Goal: Task Accomplishment & Management: Manage account settings

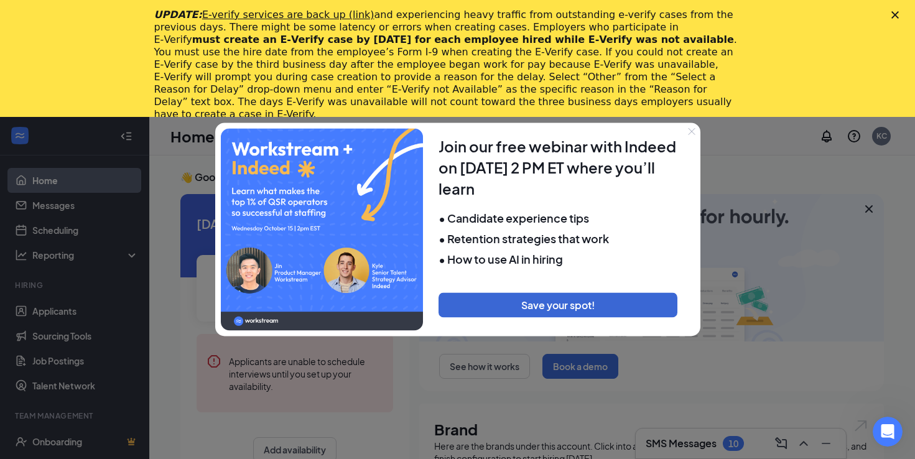
click at [692, 132] on icon "Close" at bounding box center [691, 130] width 7 height 7
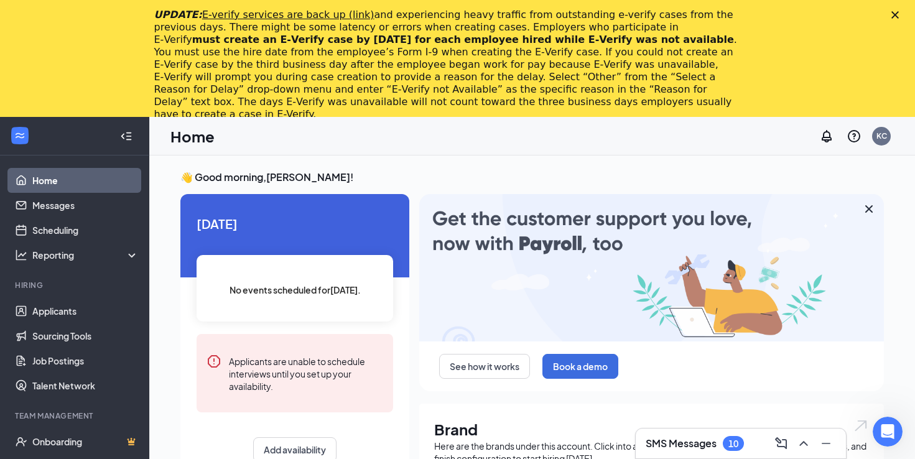
click at [896, 16] on polygon "Close" at bounding box center [894, 14] width 7 height 7
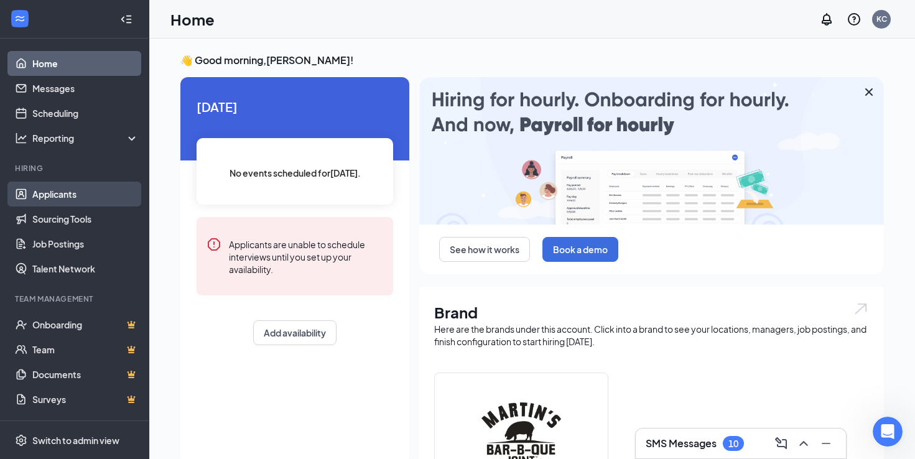
click at [46, 191] on link "Applicants" at bounding box center [85, 194] width 106 height 25
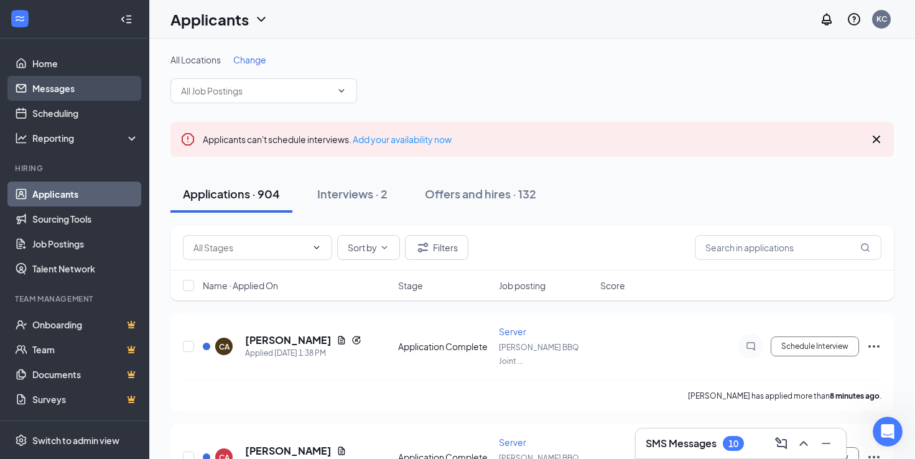
click at [80, 86] on link "Messages" at bounding box center [85, 88] width 106 height 25
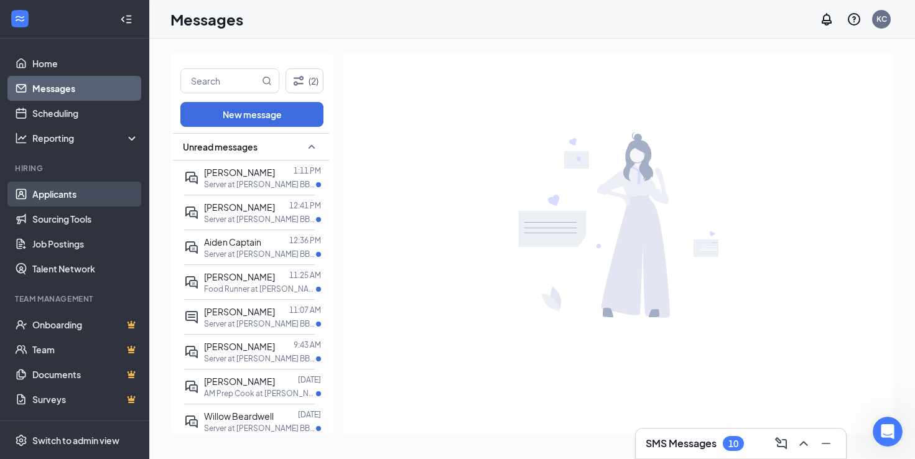
click at [58, 193] on link "Applicants" at bounding box center [85, 194] width 106 height 25
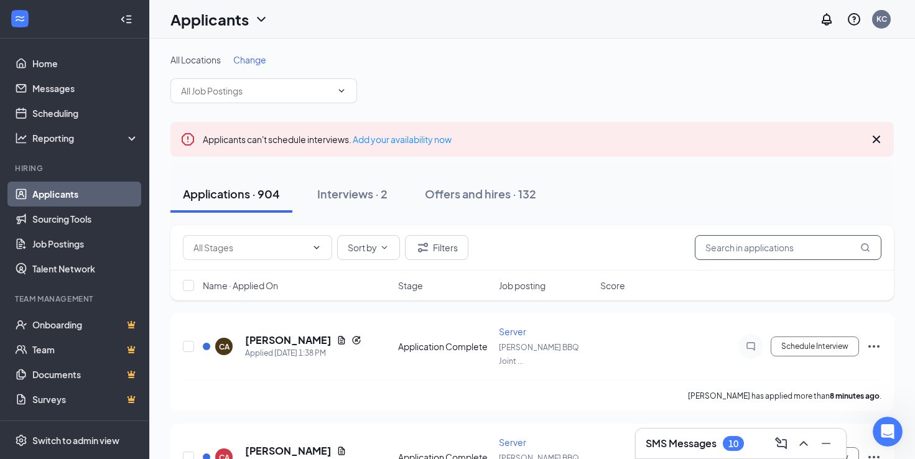
click at [732, 252] on input "text" at bounding box center [788, 247] width 187 height 25
type input "manager"
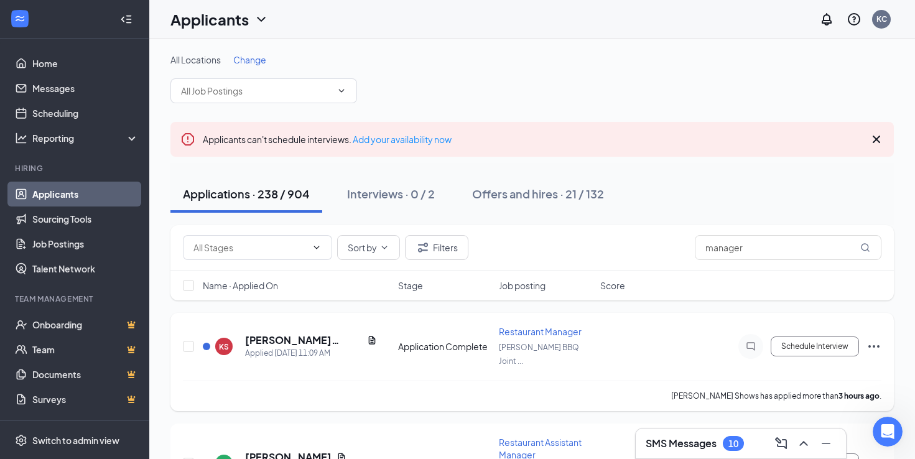
click at [529, 338] on div "Restaurant Manager [PERSON_NAME] BBQ Joint ..." at bounding box center [546, 346] width 94 height 42
click at [530, 323] on div "KS [PERSON_NAME] Shows Applied [DATE] 11:09 AM Application Complete Restaurant …" at bounding box center [531, 362] width 723 height 98
click at [532, 329] on span "Restaurant Manager" at bounding box center [540, 331] width 83 height 11
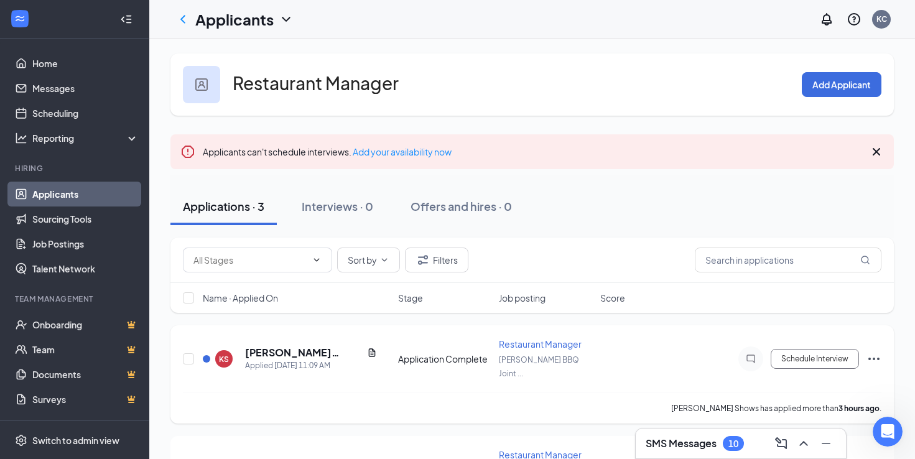
click at [536, 340] on span "Restaurant Manager" at bounding box center [540, 343] width 83 height 11
click at [555, 348] on span "Restaurant Manager" at bounding box center [540, 343] width 83 height 11
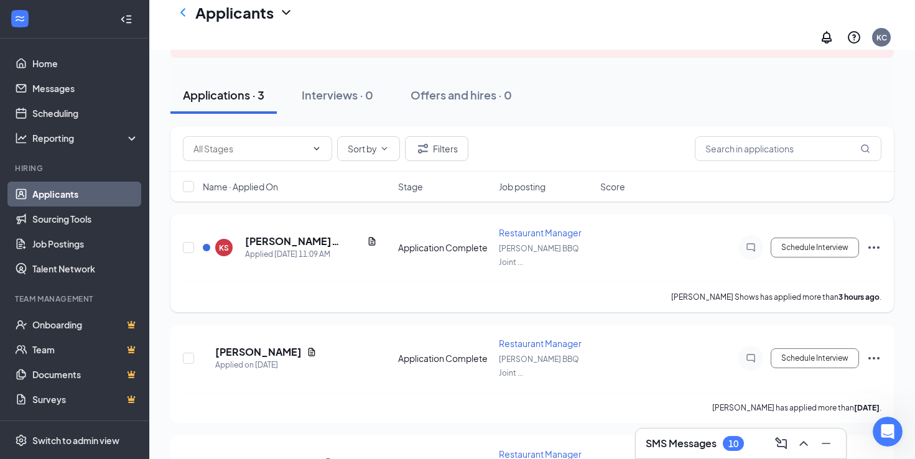
scroll to position [67, 0]
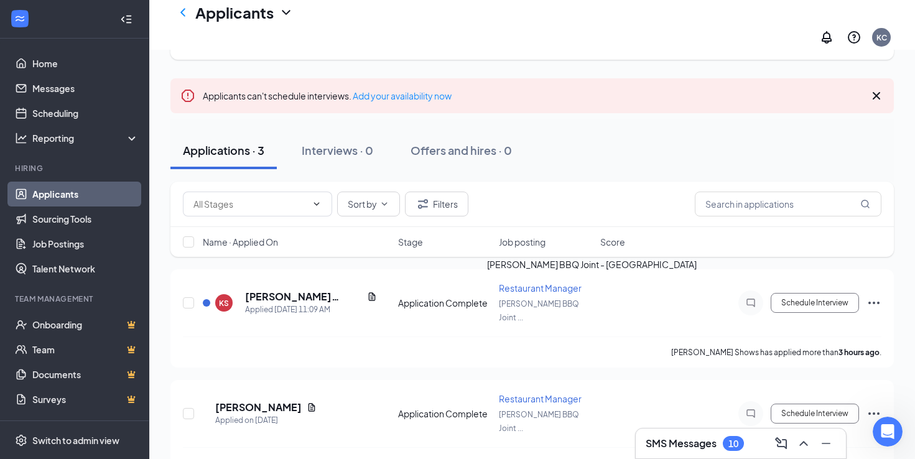
click at [537, 276] on div "[PERSON_NAME] BBQ Joint - [GEOGRAPHIC_DATA]" at bounding box center [592, 266] width 210 height 19
click at [279, 290] on h5 "[PERSON_NAME] Shows" at bounding box center [303, 297] width 117 height 14
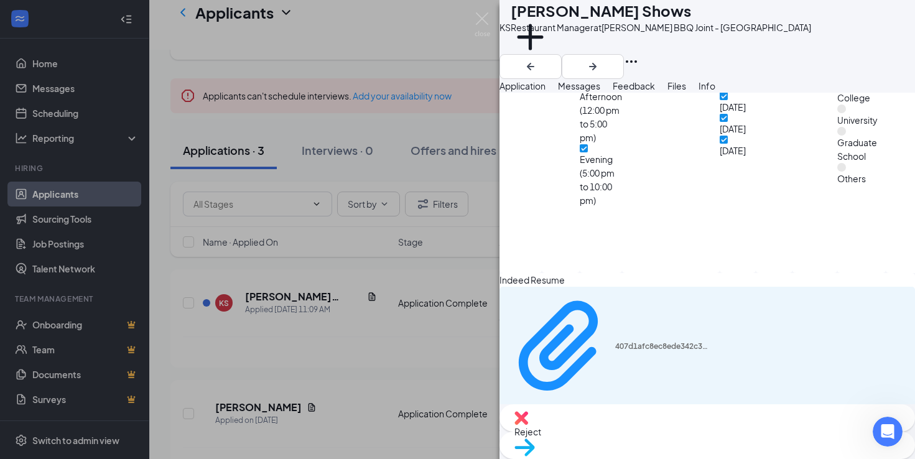
scroll to position [1219, 0]
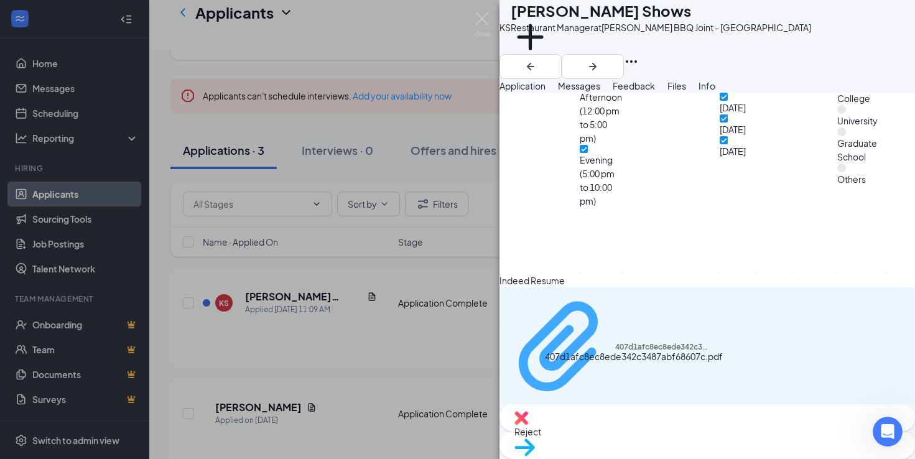
click at [615, 352] on div "407d1afc8ec8ede342c3487abf68607c.pdf" at bounding box center [661, 347] width 93 height 10
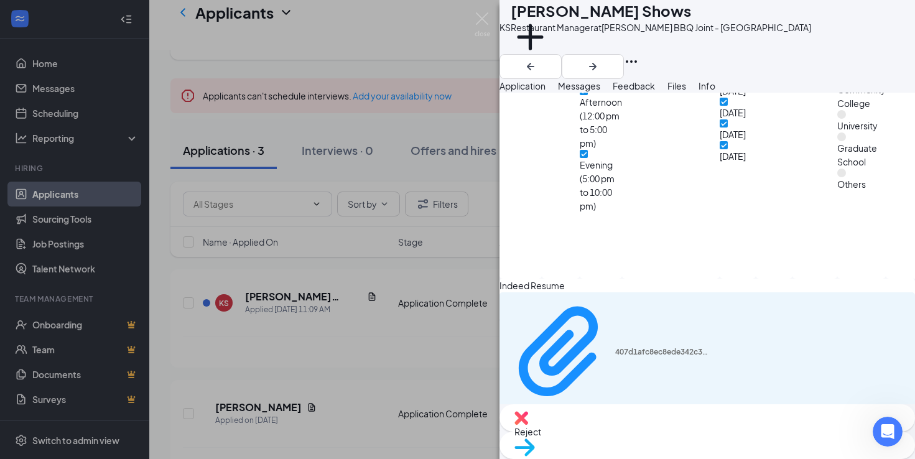
click at [650, 432] on div "Reject" at bounding box center [706, 417] width 415 height 27
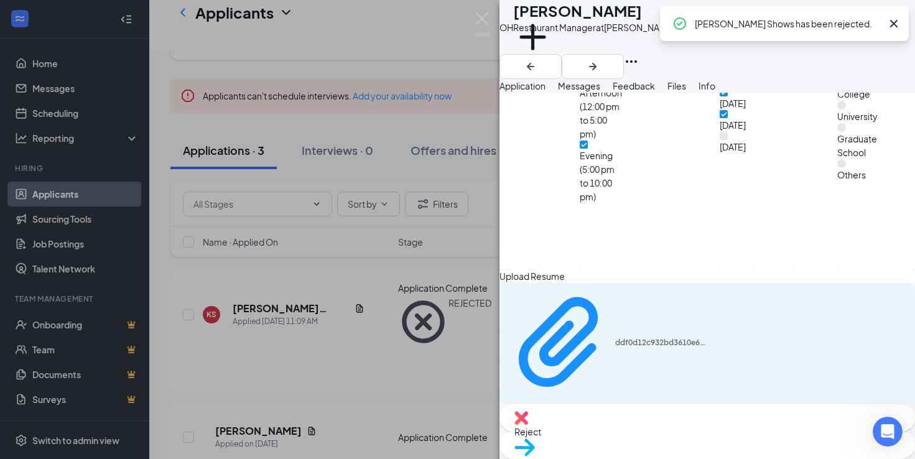
scroll to position [1233, 0]
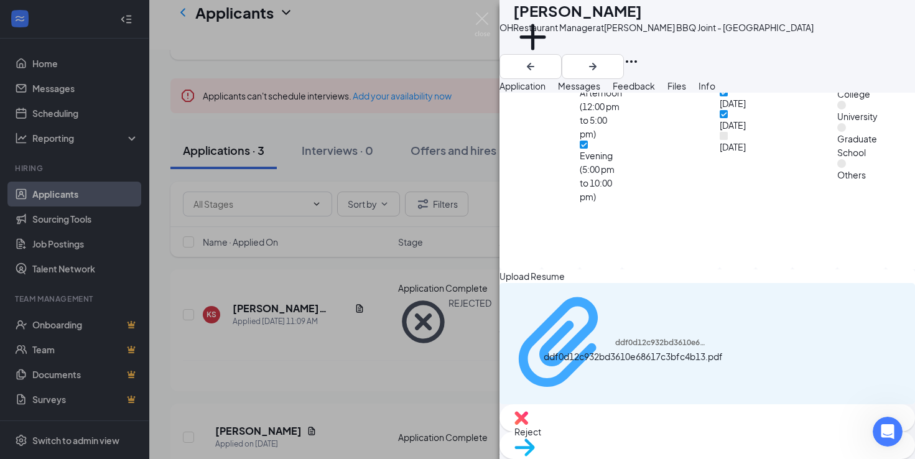
click at [615, 348] on div "ddf0d12c932bd3610e68617c3bfc4b13.pdf" at bounding box center [661, 343] width 93 height 10
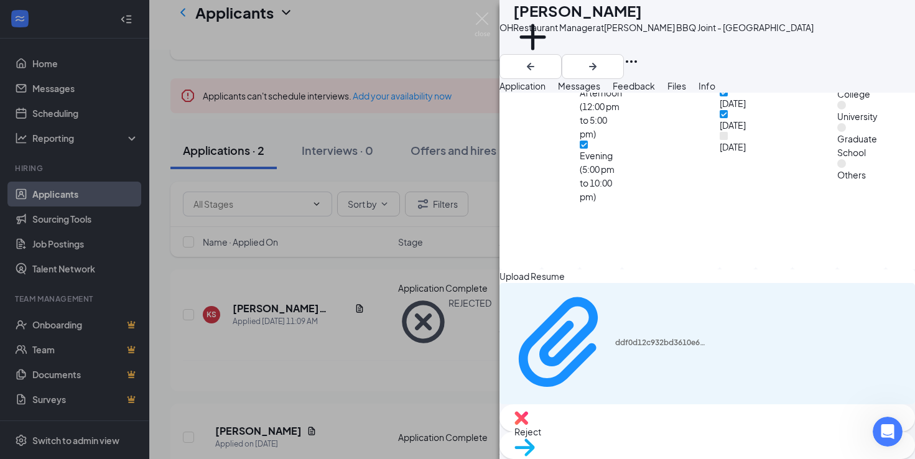
click at [908, 356] on icon "Download" at bounding box center [914, 350] width 12 height 11
click at [653, 432] on span "Reject" at bounding box center [707, 432] width 386 height 14
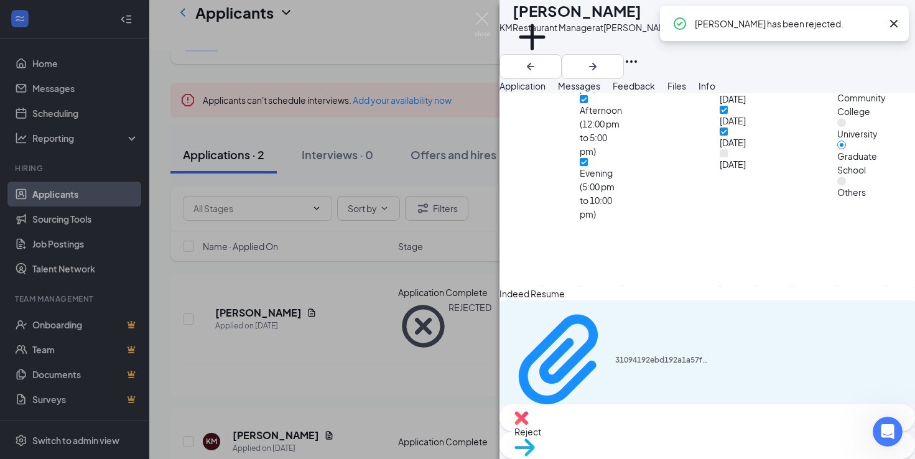
scroll to position [1206, 0]
click at [609, 376] on div "31094192ebd192a1a57f0dd53d697b7b.pdf" at bounding box center [706, 361] width 415 height 121
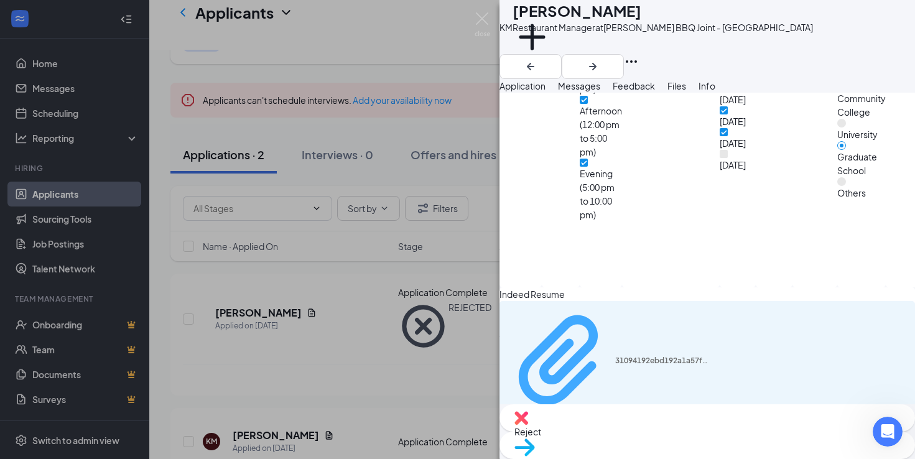
click at [615, 366] on div "31094192ebd192a1a57f0dd53d697b7b.pdf" at bounding box center [661, 361] width 93 height 10
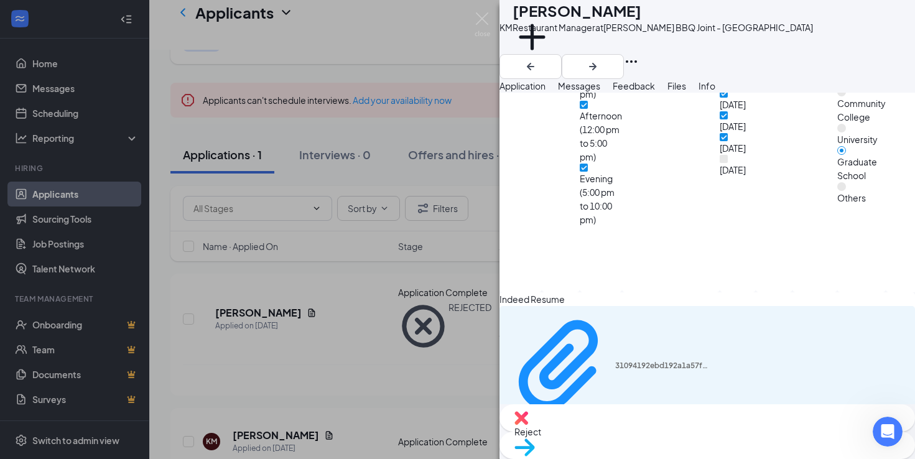
click at [637, 426] on div "Reject" at bounding box center [706, 417] width 415 height 27
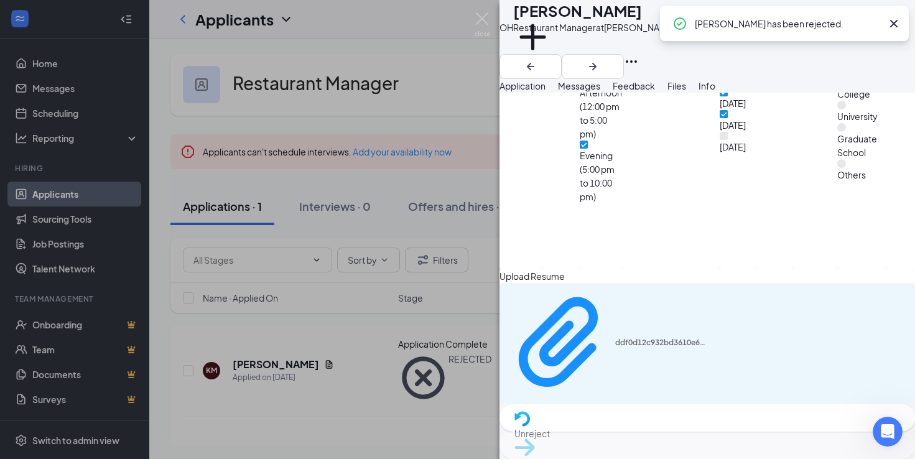
scroll to position [1233, 0]
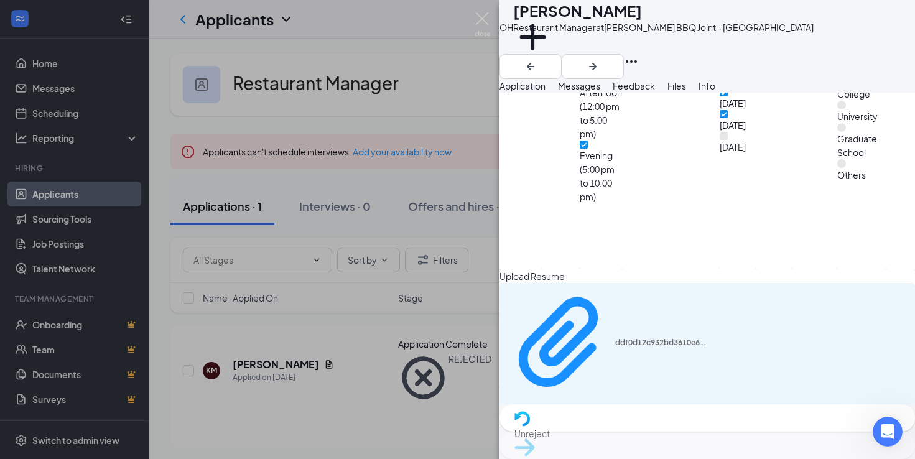
click at [478, 17] on img at bounding box center [482, 24] width 16 height 24
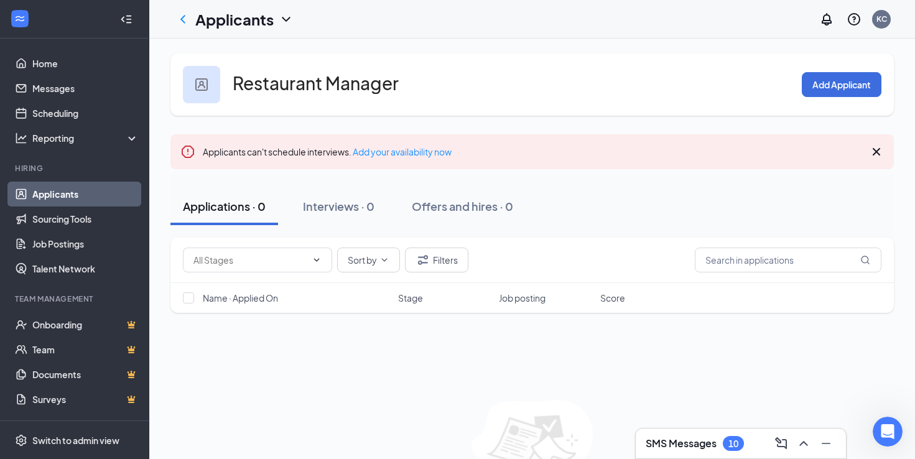
click at [81, 195] on link "Applicants" at bounding box center [85, 194] width 106 height 25
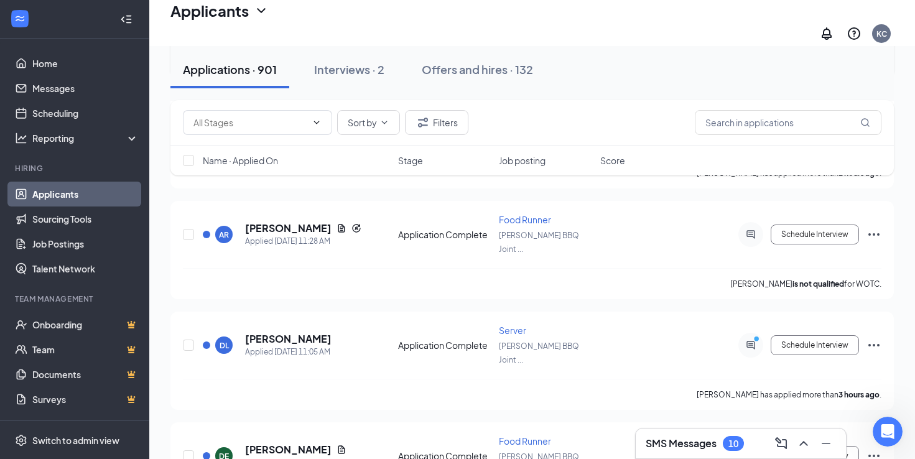
scroll to position [683, 0]
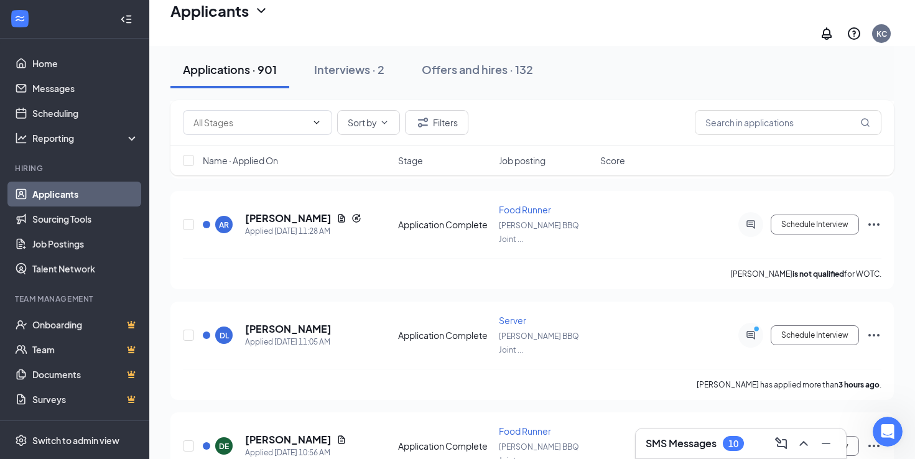
click at [535, 161] on span "Job posting" at bounding box center [522, 160] width 47 height 12
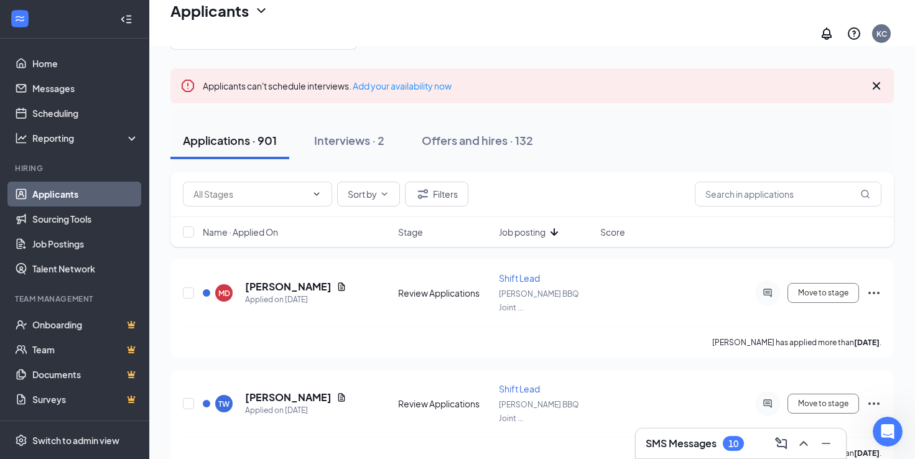
scroll to position [74, 0]
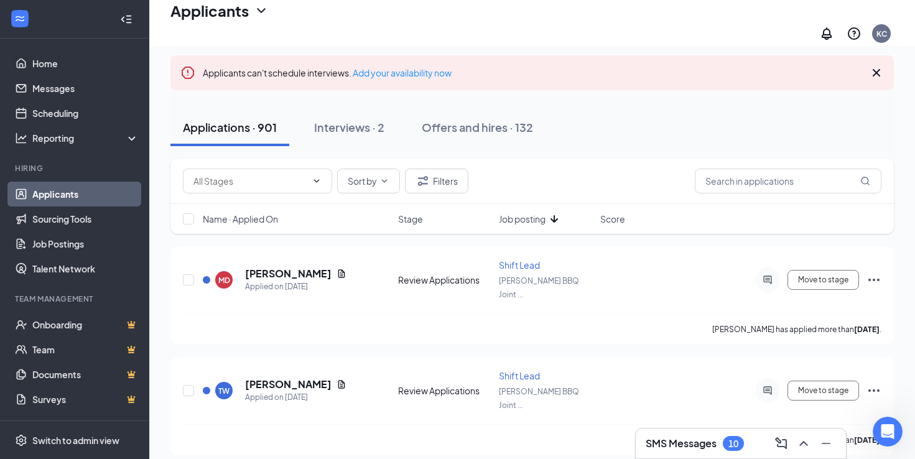
click at [545, 213] on span "Job posting" at bounding box center [522, 219] width 47 height 12
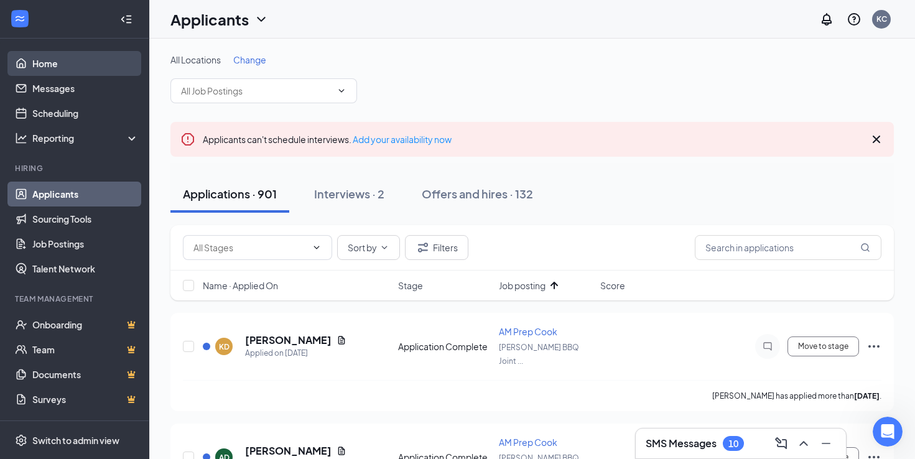
click at [68, 66] on link "Home" at bounding box center [85, 63] width 106 height 25
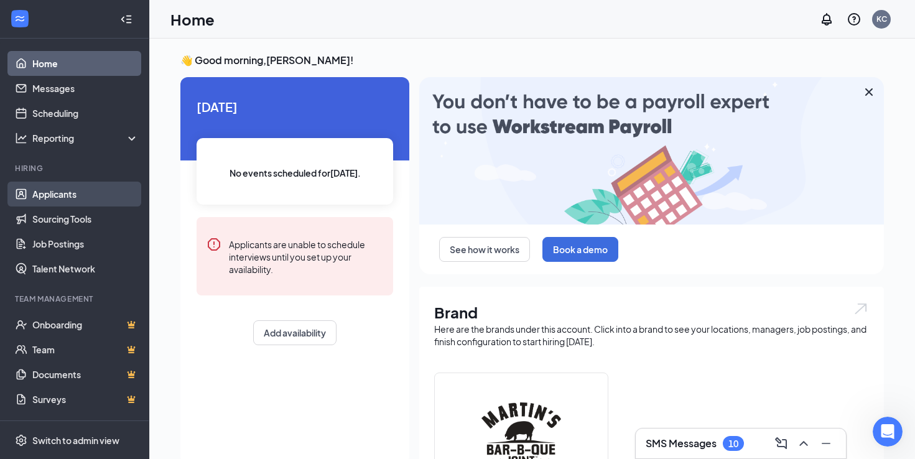
click at [70, 195] on link "Applicants" at bounding box center [85, 194] width 106 height 25
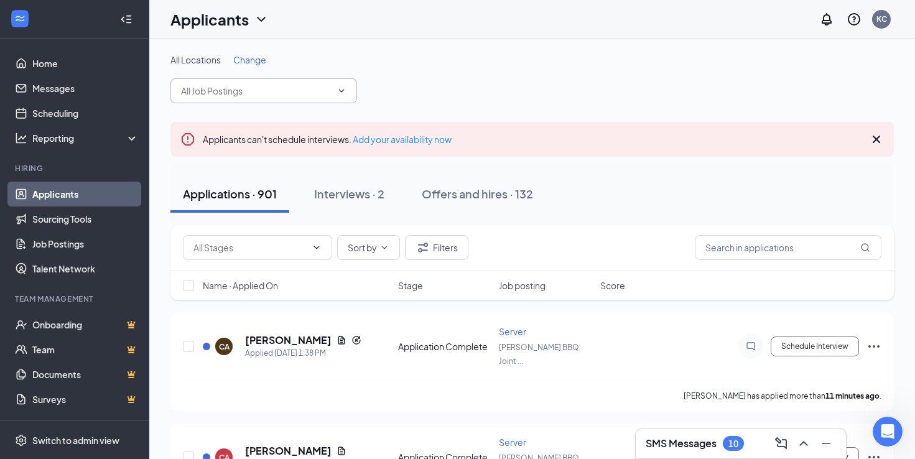
click at [331, 86] on span at bounding box center [263, 90] width 187 height 25
click at [343, 89] on icon "ChevronDown" at bounding box center [341, 91] width 10 height 10
type input "mana"
click at [416, 70] on div "All Locations Change mana No options" at bounding box center [531, 78] width 723 height 50
click at [868, 137] on div "Applicants can't schedule interviews. Add your availability now" at bounding box center [531, 139] width 723 height 35
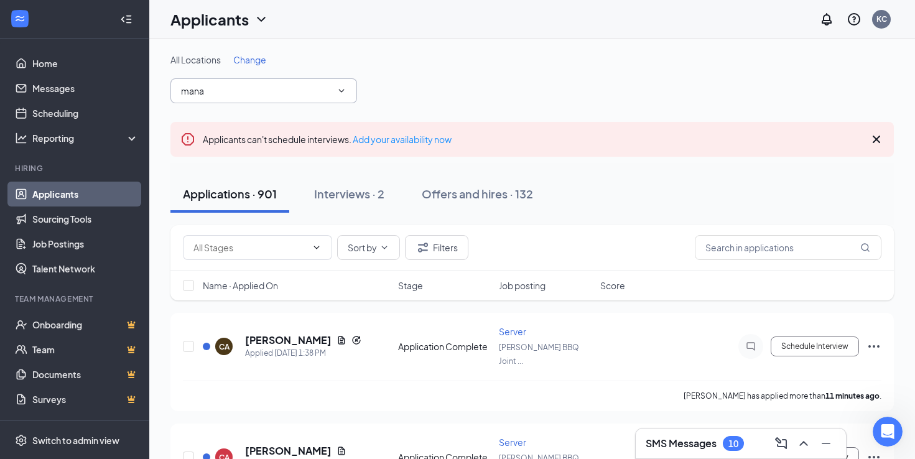
click at [874, 138] on icon "Cross" at bounding box center [876, 139] width 15 height 15
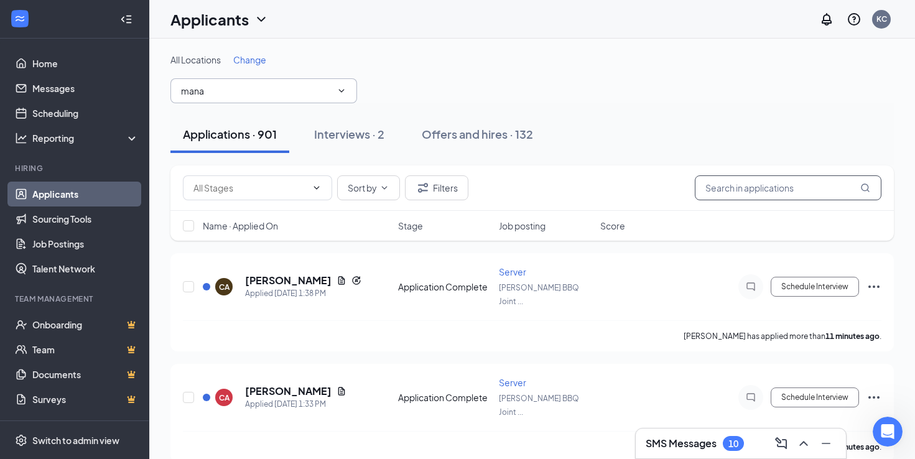
click at [755, 177] on input "text" at bounding box center [788, 187] width 187 height 25
type input "manager"
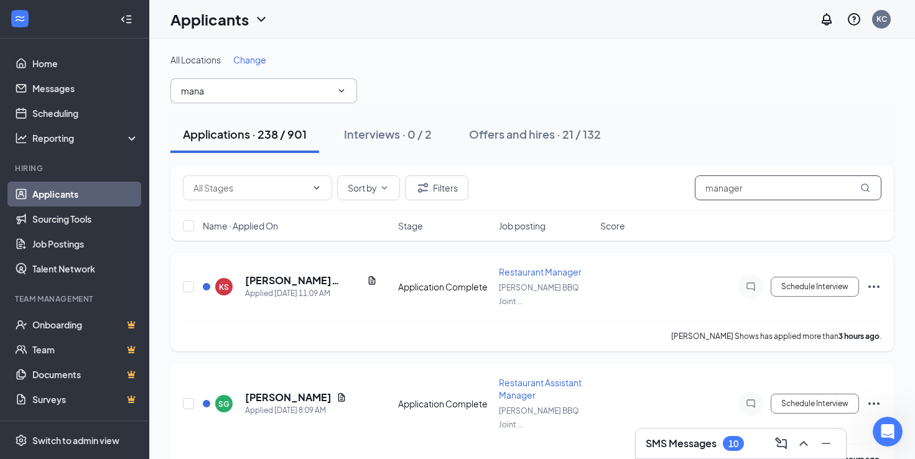
scroll to position [106, 0]
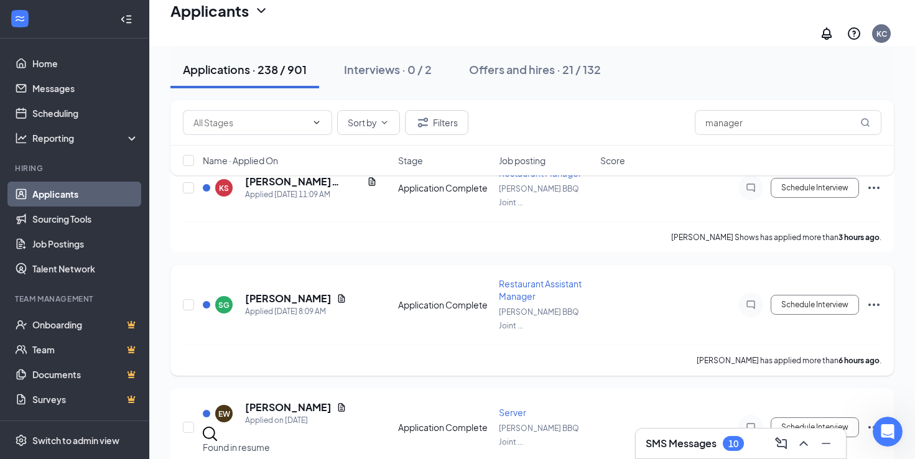
click at [263, 292] on h5 "[PERSON_NAME]" at bounding box center [288, 299] width 86 height 14
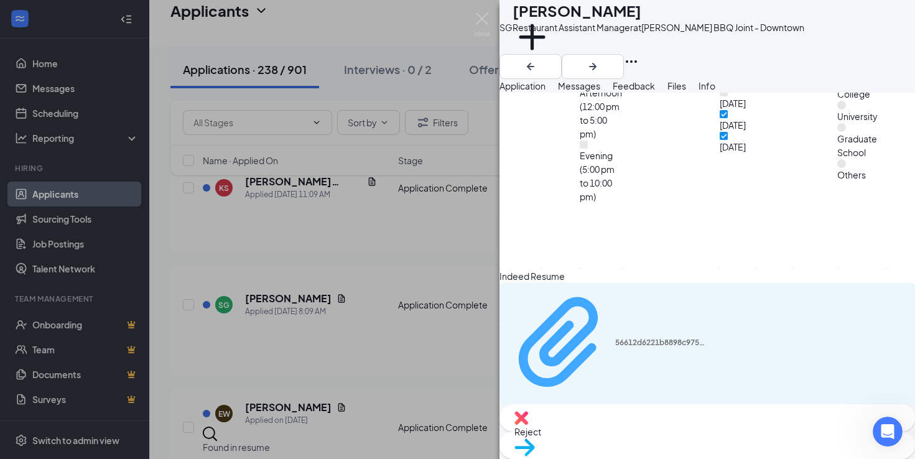
scroll to position [1074, 0]
click at [615, 348] on div "56612d6221b8898c9753a6cbfded71a6.pdf" at bounding box center [661, 343] width 93 height 10
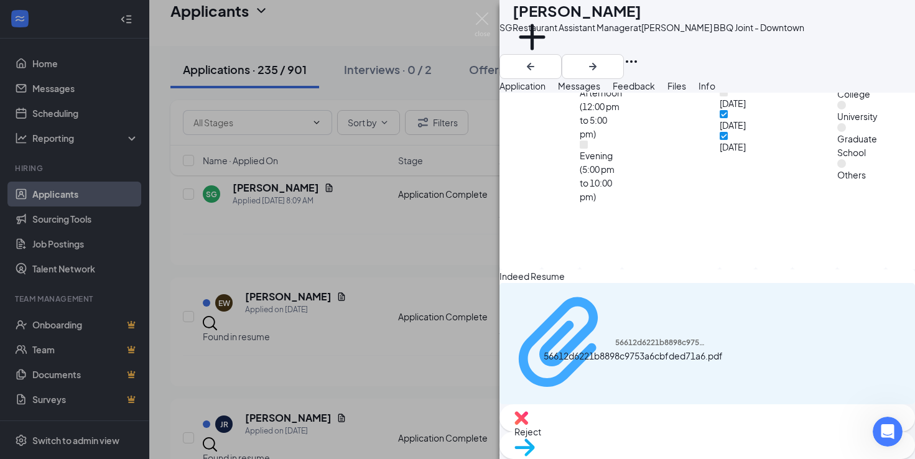
scroll to position [1069, 0]
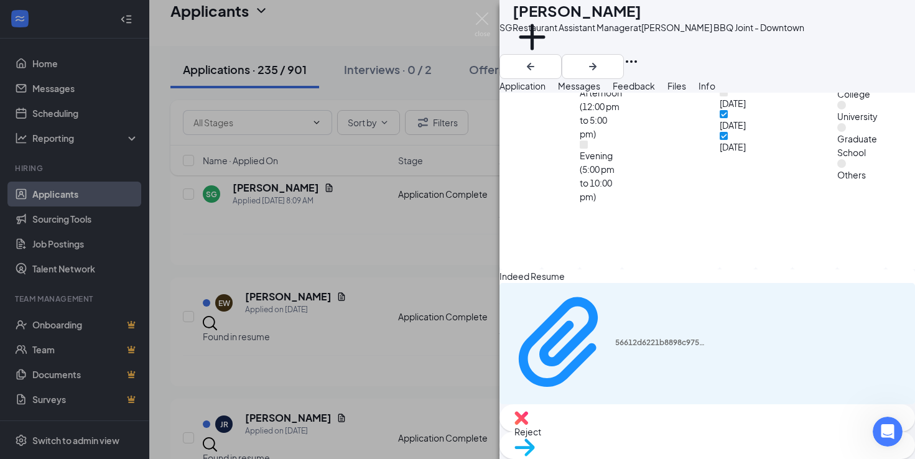
click at [654, 433] on span "Reject" at bounding box center [707, 432] width 386 height 14
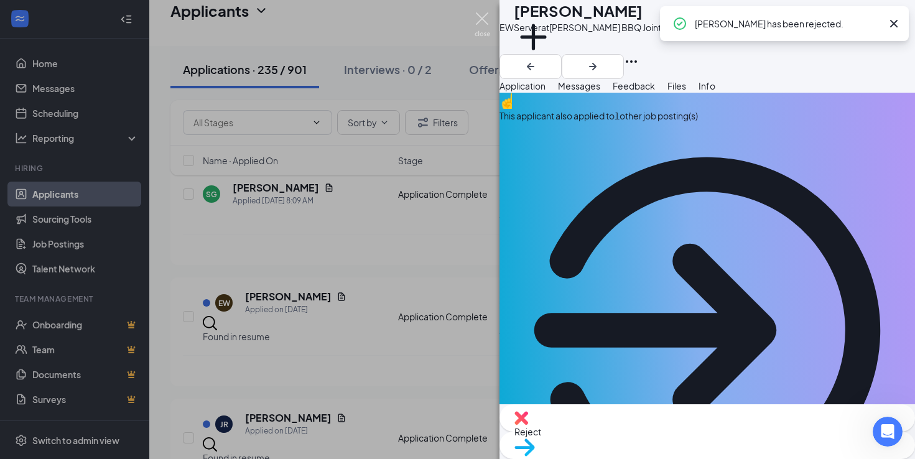
click at [483, 16] on img at bounding box center [482, 24] width 16 height 24
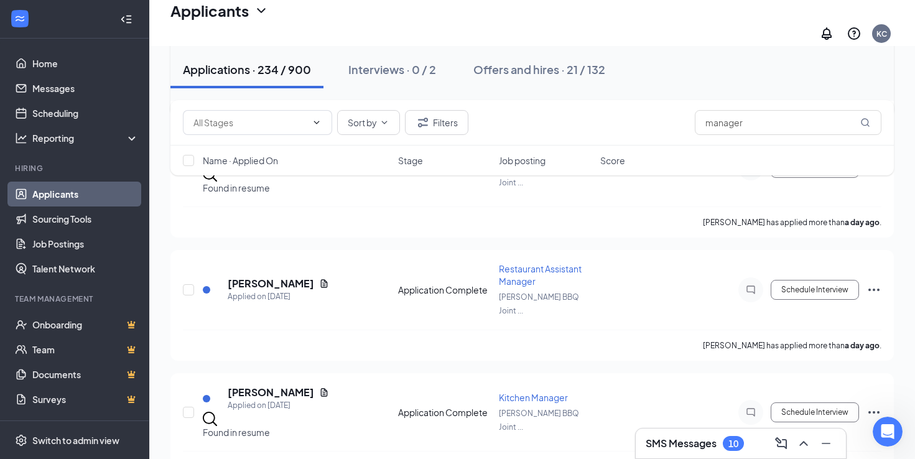
scroll to position [254, 0]
click at [277, 276] on h5 "[PERSON_NAME]" at bounding box center [271, 283] width 86 height 14
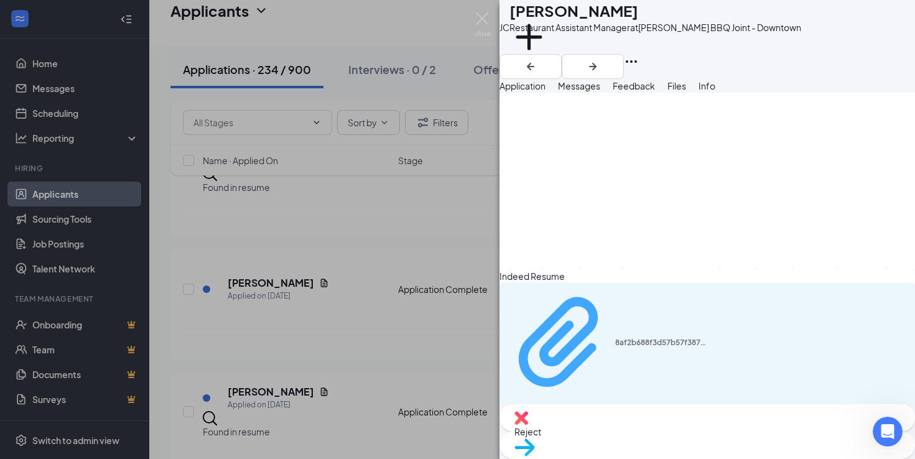
scroll to position [1226, 0]
click at [615, 348] on div "8af2b688f3d57b57f387244111238a6e.pdf" at bounding box center [661, 343] width 93 height 10
click at [651, 431] on span "Reject" at bounding box center [707, 432] width 386 height 14
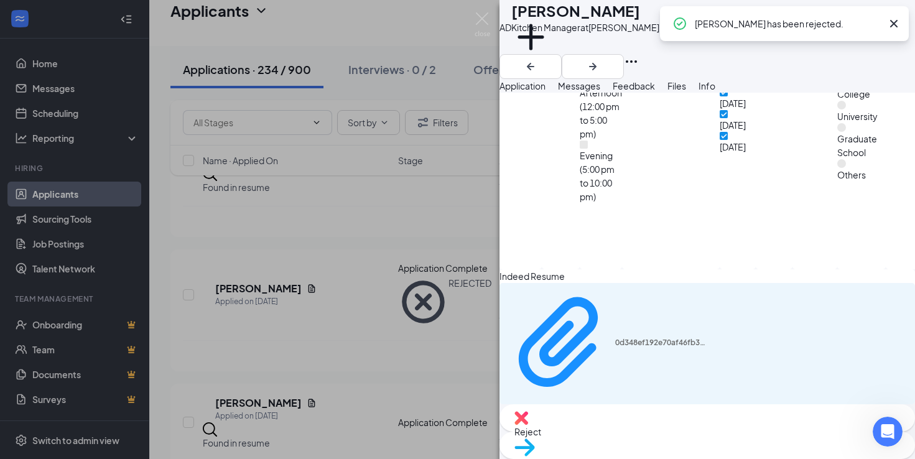
scroll to position [1088, 0]
click at [594, 375] on div "0d348ef192e70af46fb3ab4091fecaa7.pdf" at bounding box center [706, 343] width 415 height 121
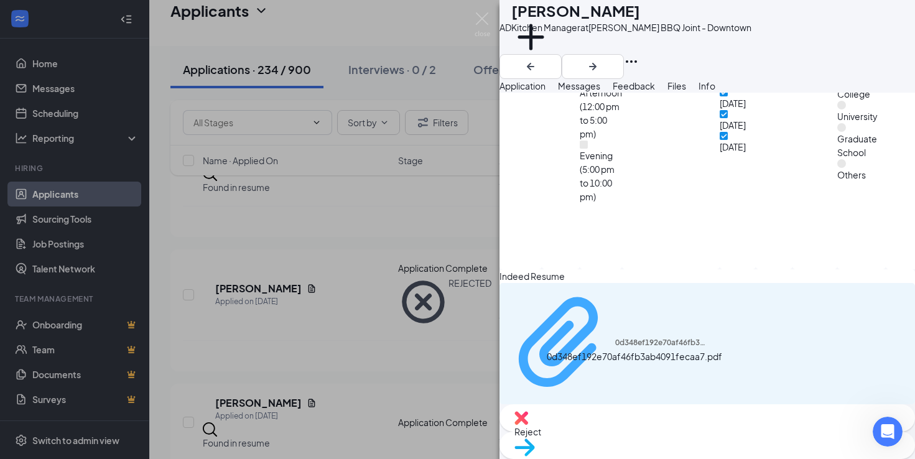
click at [615, 348] on div "0d348ef192e70af46fb3ab4091fecaa7.pdf" at bounding box center [661, 343] width 93 height 10
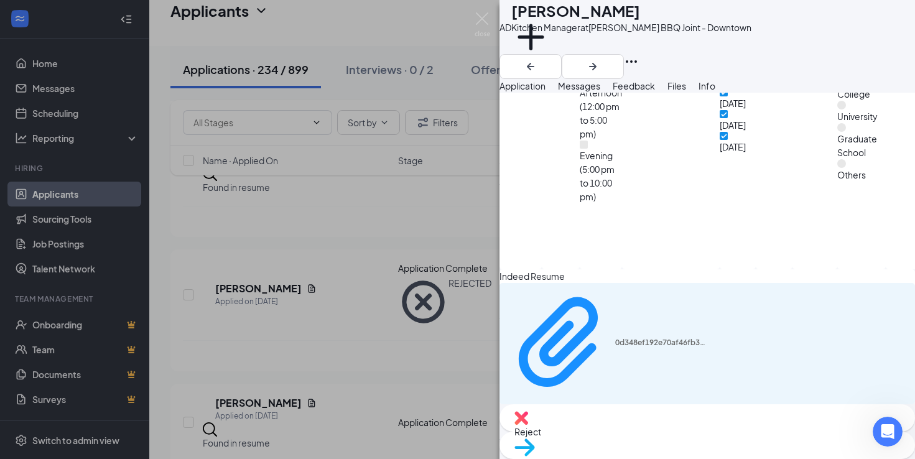
click at [644, 425] on div "Reject" at bounding box center [706, 417] width 415 height 27
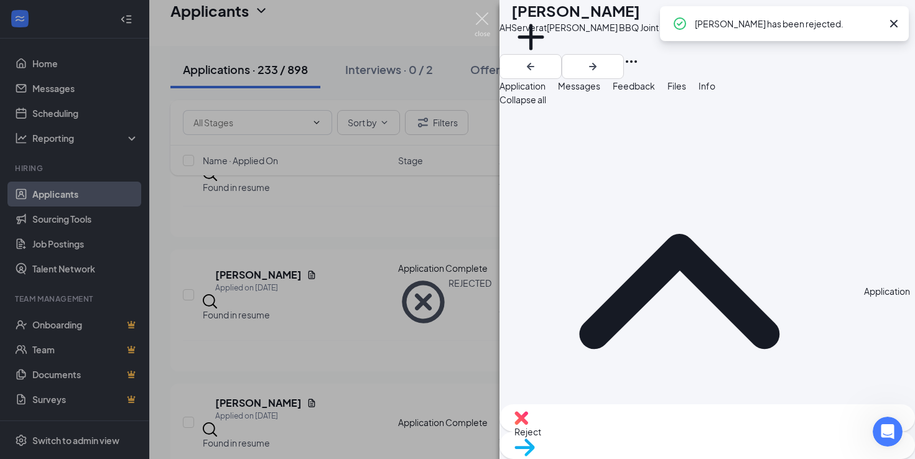
click at [478, 22] on img at bounding box center [482, 24] width 16 height 24
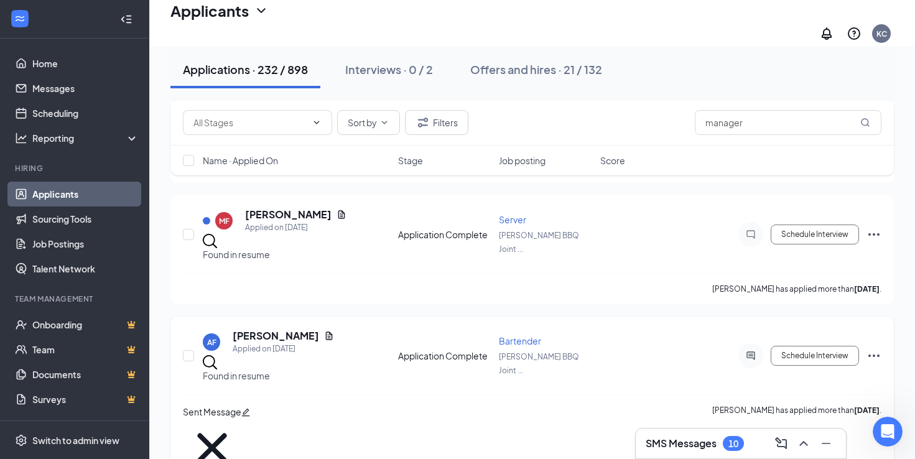
scroll to position [869, 0]
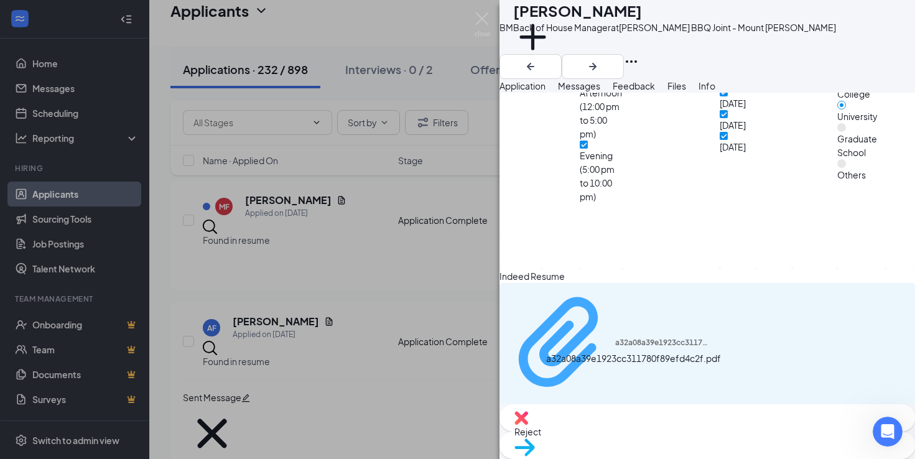
scroll to position [1130, 0]
click at [615, 348] on div "a32a08a39e1923cc311780f89efd4c2f.pdf" at bounding box center [661, 343] width 93 height 10
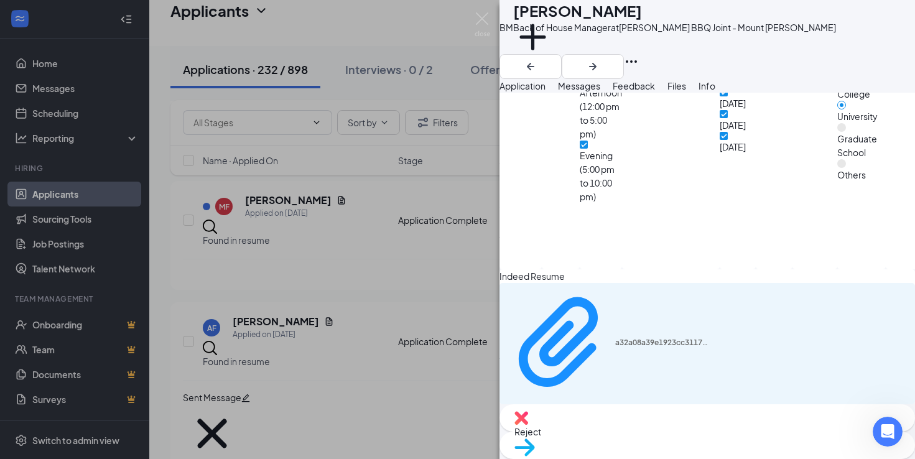
click at [624, 428] on div "Reject" at bounding box center [706, 417] width 415 height 27
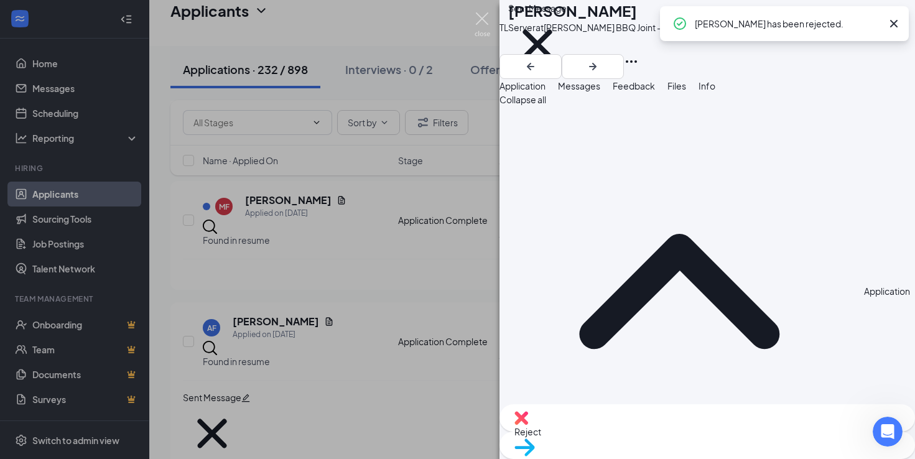
click at [487, 16] on img at bounding box center [482, 24] width 16 height 24
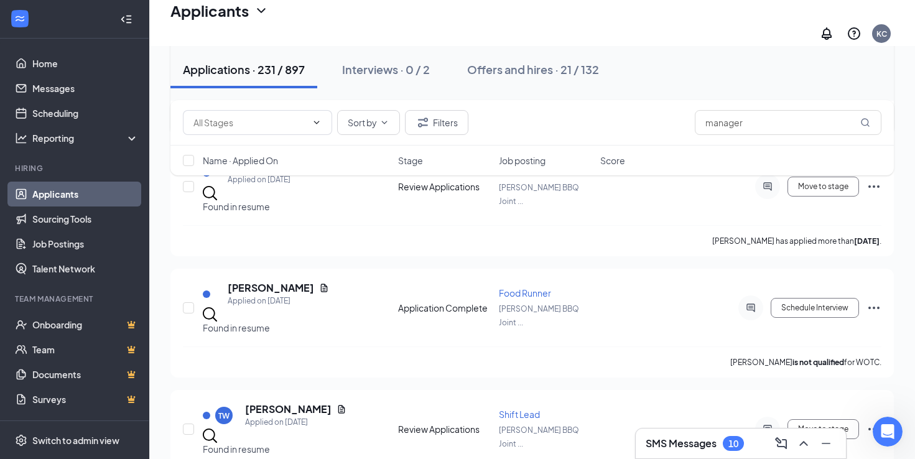
scroll to position [1949, 0]
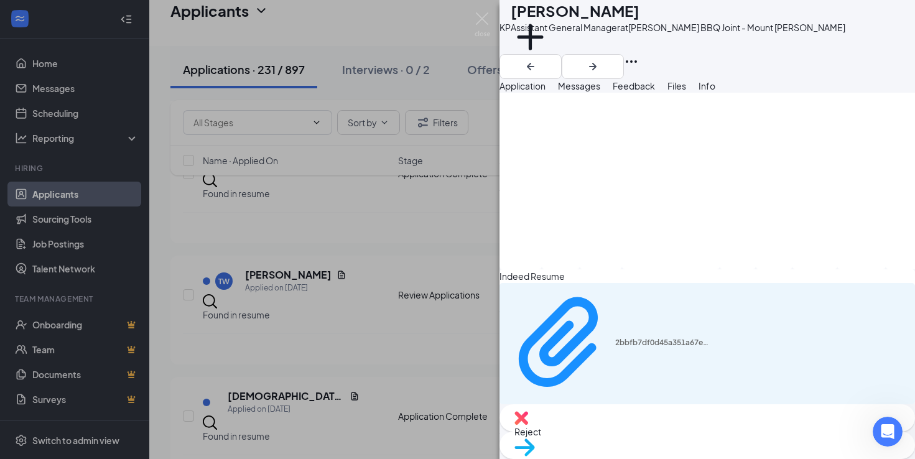
scroll to position [1513, 0]
click at [630, 370] on div "Indeed Resume 2bbfb7df0d45a351a67eb0cc6ae40b4c.pdf" at bounding box center [706, 336] width 415 height 135
click at [632, 348] on div "2bbfb7df0d45a351a67eb0cc6ae40b4c.pdf" at bounding box center [661, 343] width 93 height 10
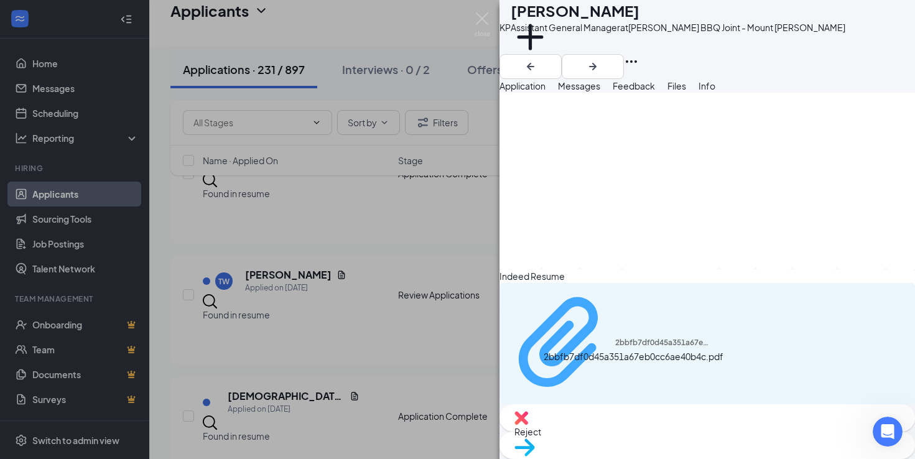
scroll to position [1508, 0]
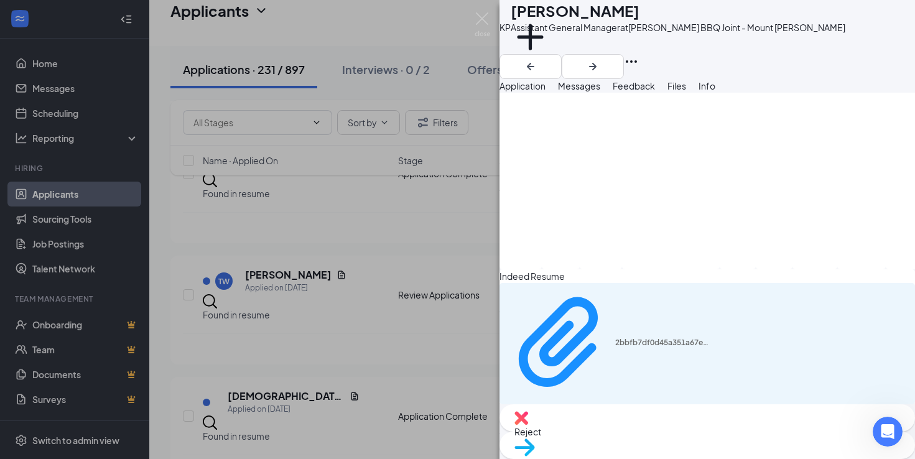
click at [629, 428] on div "Reject" at bounding box center [706, 417] width 415 height 27
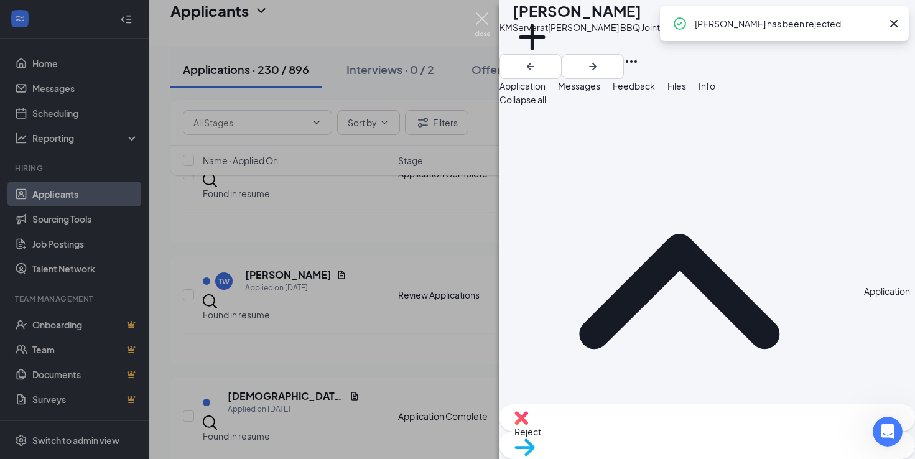
click at [481, 23] on img at bounding box center [482, 24] width 16 height 24
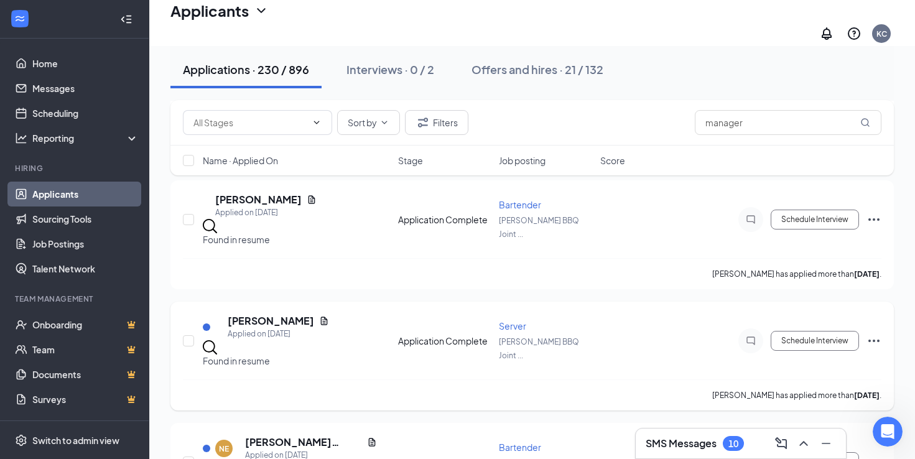
scroll to position [2922, 0]
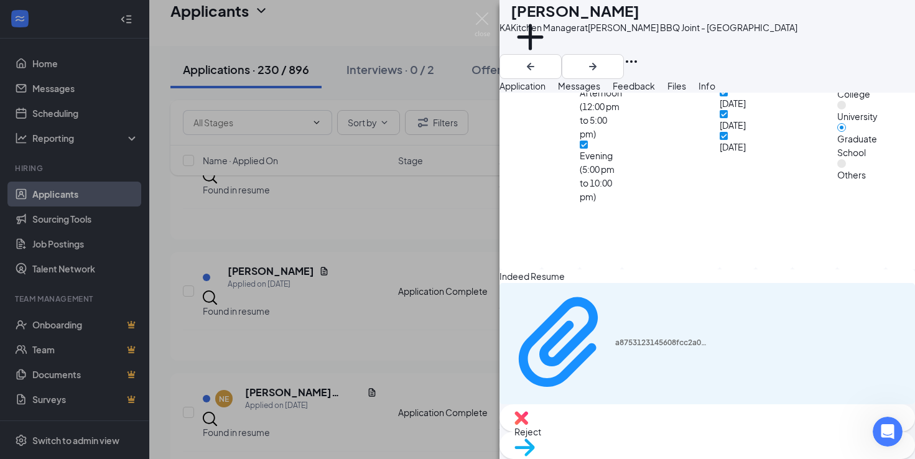
scroll to position [1130, 0]
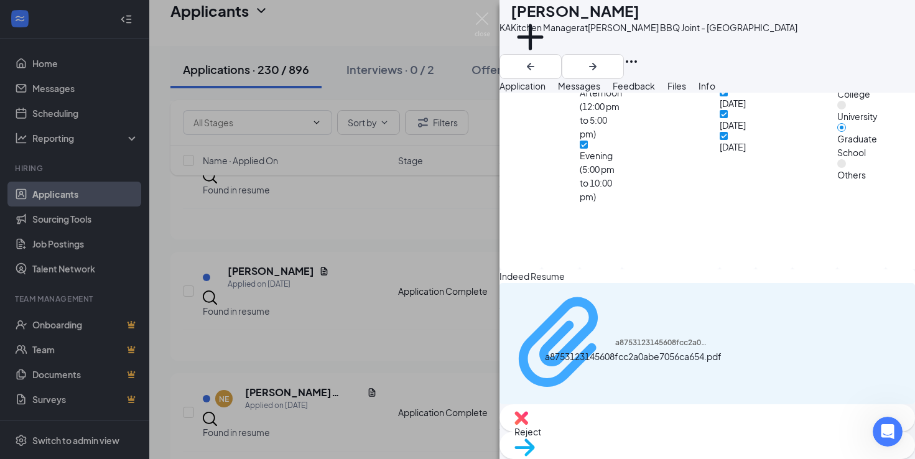
click at [616, 348] on div "a8753123145608fcc2a0abe7056ca654.pdf" at bounding box center [661, 343] width 93 height 10
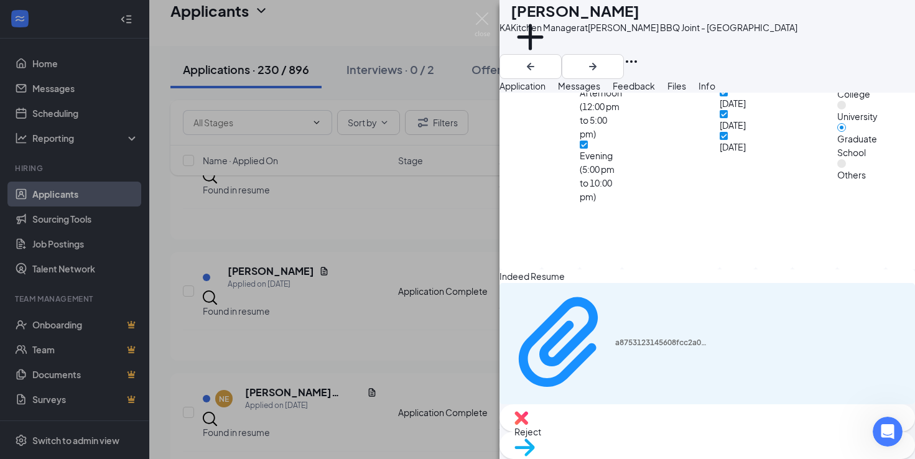
click at [647, 431] on span "Reject" at bounding box center [707, 432] width 386 height 14
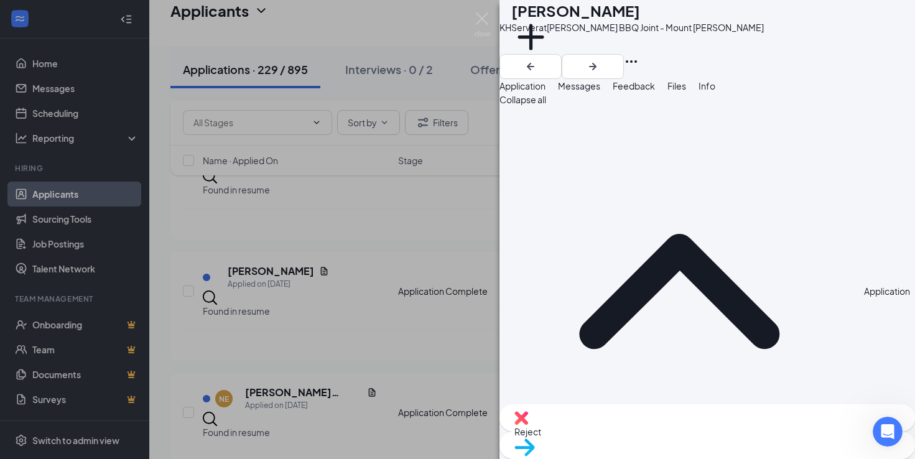
click at [491, 20] on div "KH [PERSON_NAME] Server at [PERSON_NAME] BBQ Joint - Mount Juliet Add a tag App…" at bounding box center [457, 229] width 915 height 459
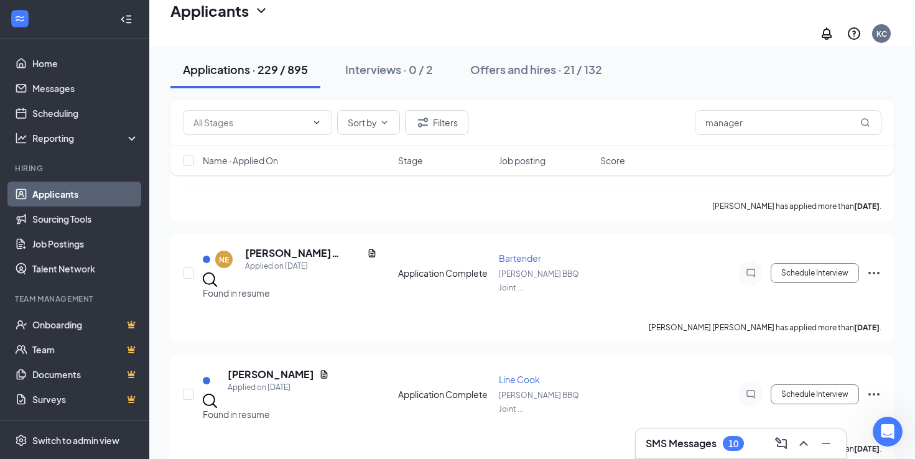
scroll to position [3062, 0]
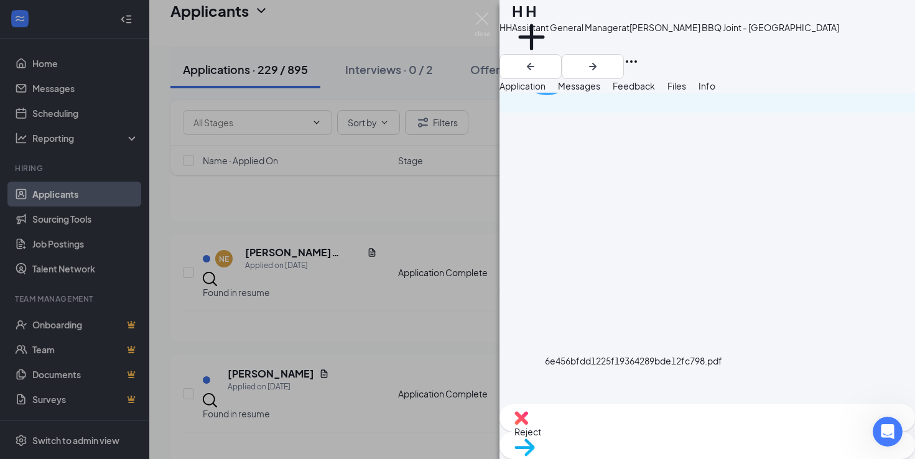
scroll to position [1069, 0]
click at [615, 57] on div "6e456bfdd1225f19364289bde12fc798.pdf" at bounding box center [661, 52] width 93 height 10
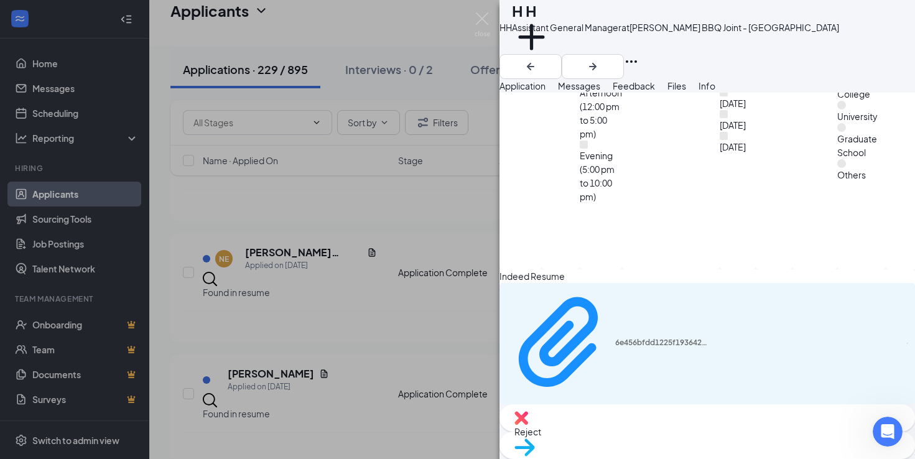
click at [642, 438] on span "Reject" at bounding box center [707, 432] width 386 height 14
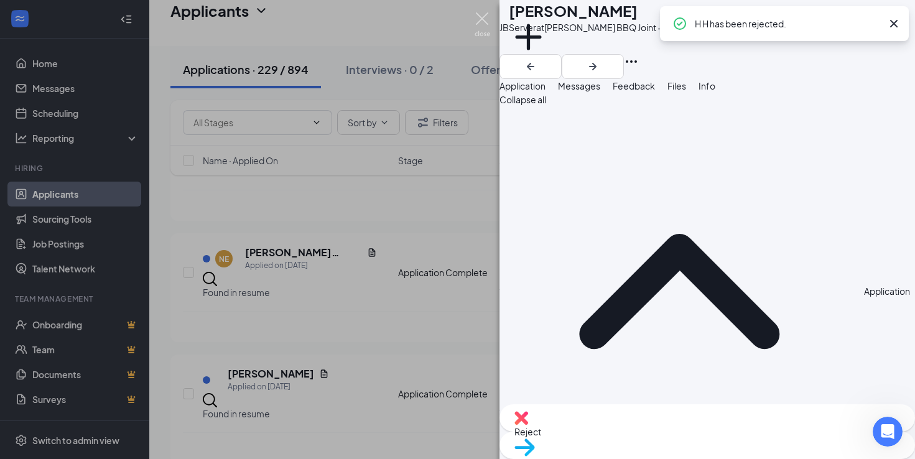
click at [480, 19] on img at bounding box center [482, 24] width 16 height 24
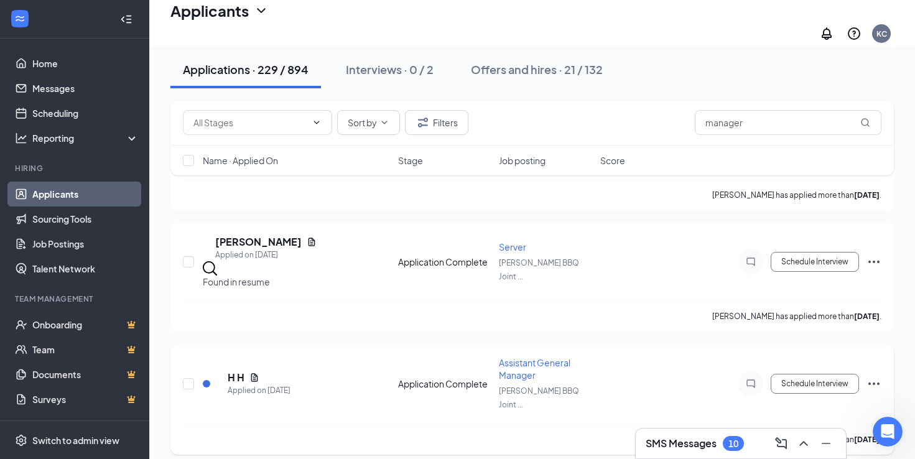
scroll to position [3526, 0]
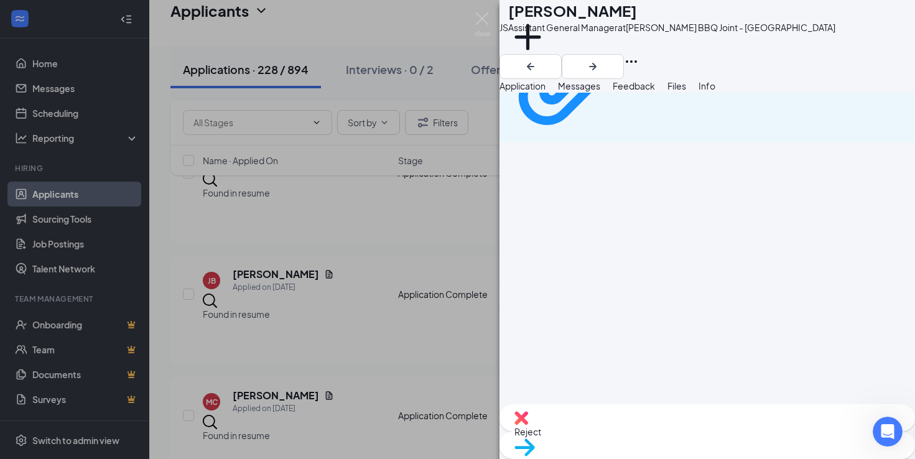
scroll to position [1212, 0]
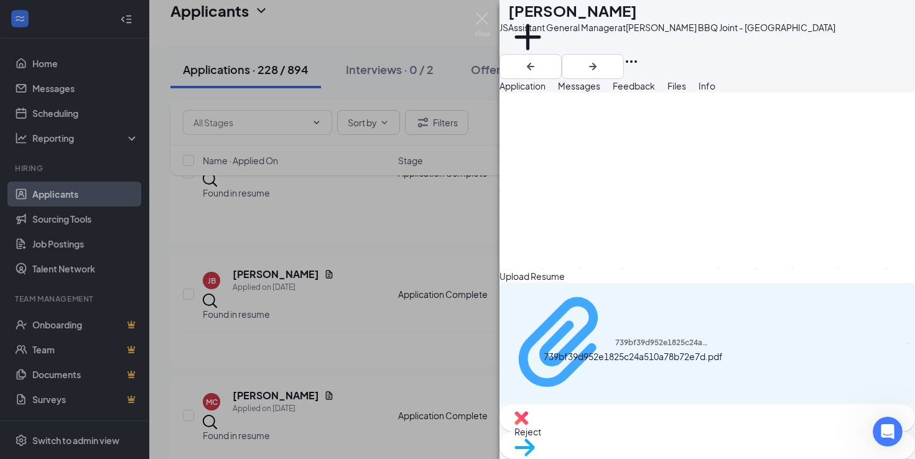
click at [615, 348] on div "739bf39d952e1825c24a510a78b72e7d.pdf" at bounding box center [661, 343] width 93 height 10
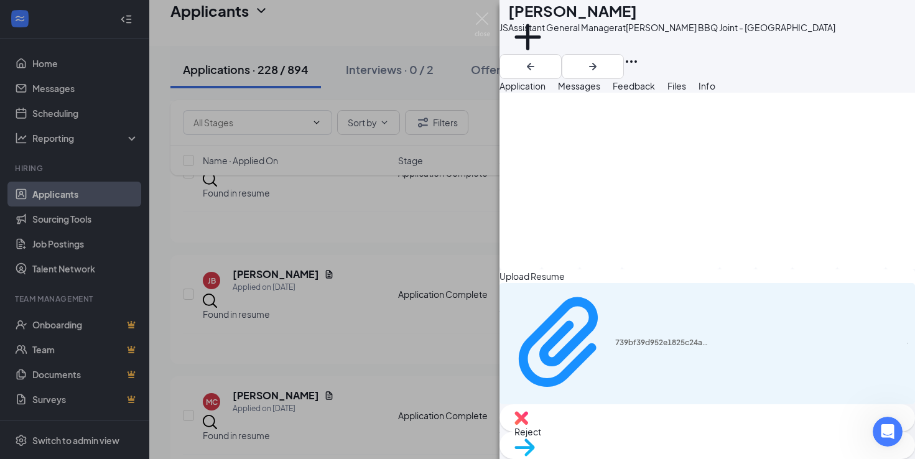
scroll to position [1021, 0]
click at [641, 425] on div "Reject" at bounding box center [706, 417] width 415 height 27
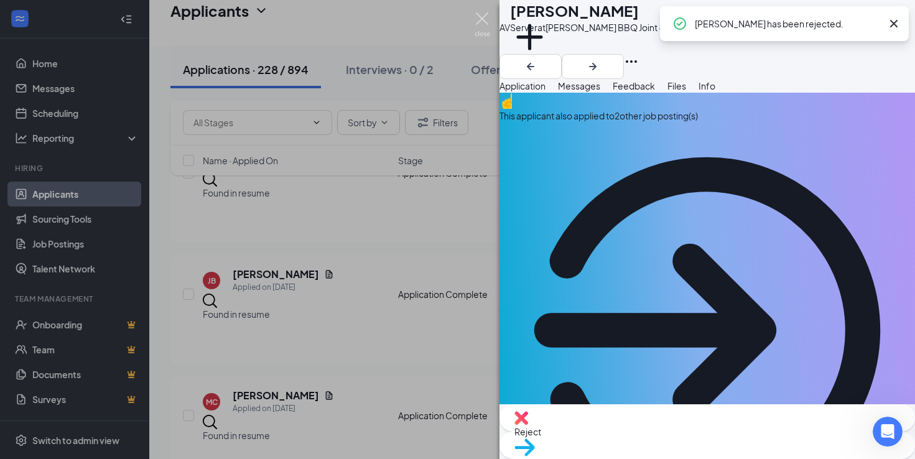
click at [475, 20] on img at bounding box center [482, 24] width 16 height 24
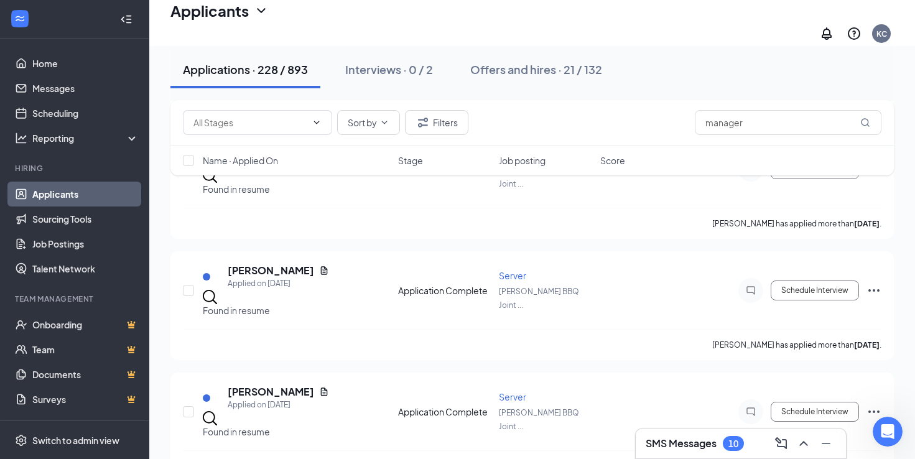
scroll to position [4142, 0]
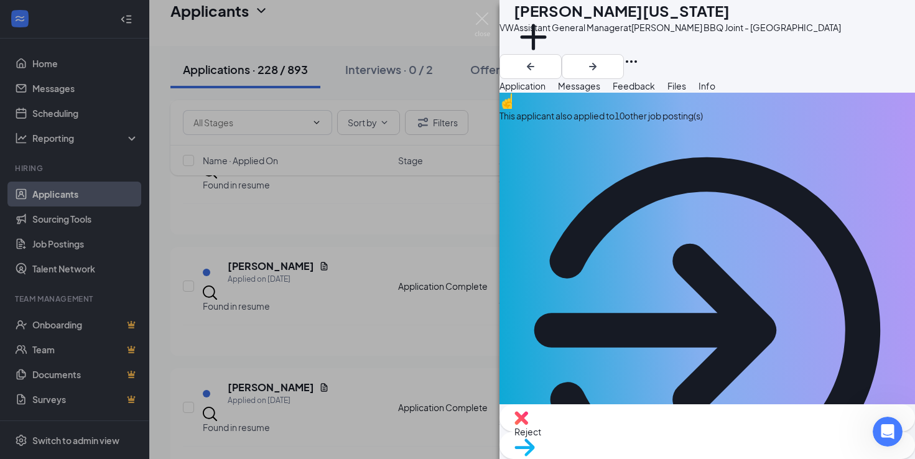
click at [636, 433] on span "Reject" at bounding box center [707, 432] width 386 height 14
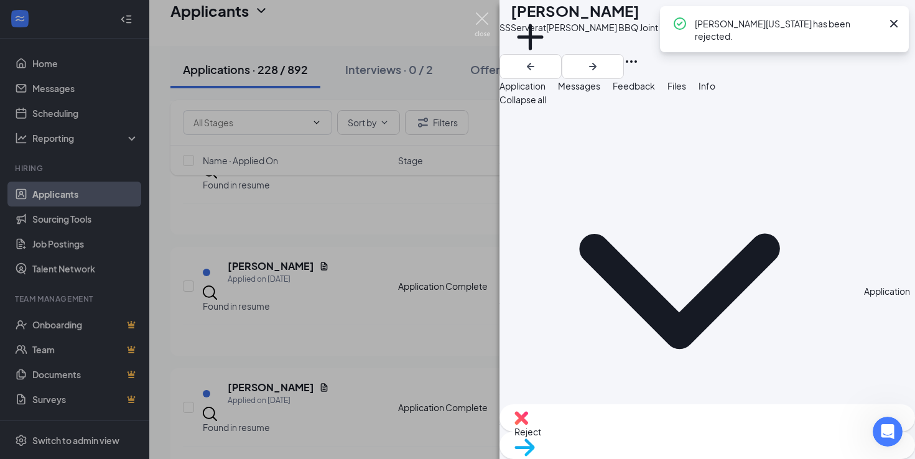
click at [486, 25] on img at bounding box center [482, 24] width 16 height 24
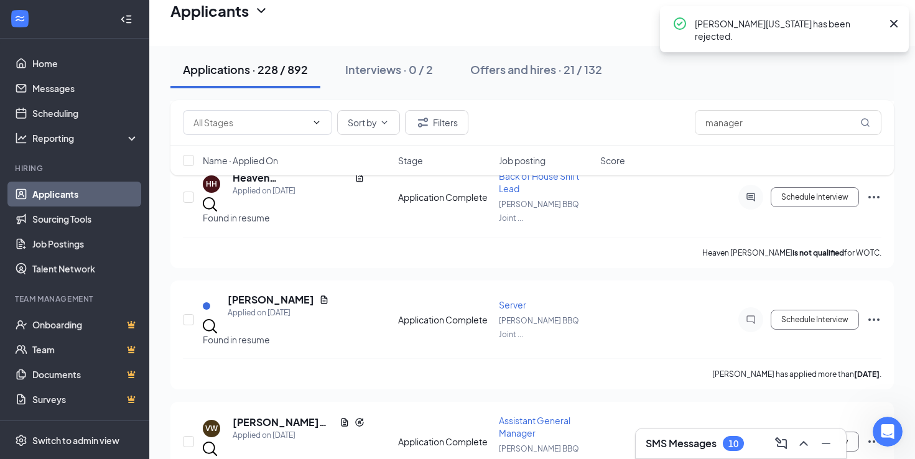
scroll to position [4657, 0]
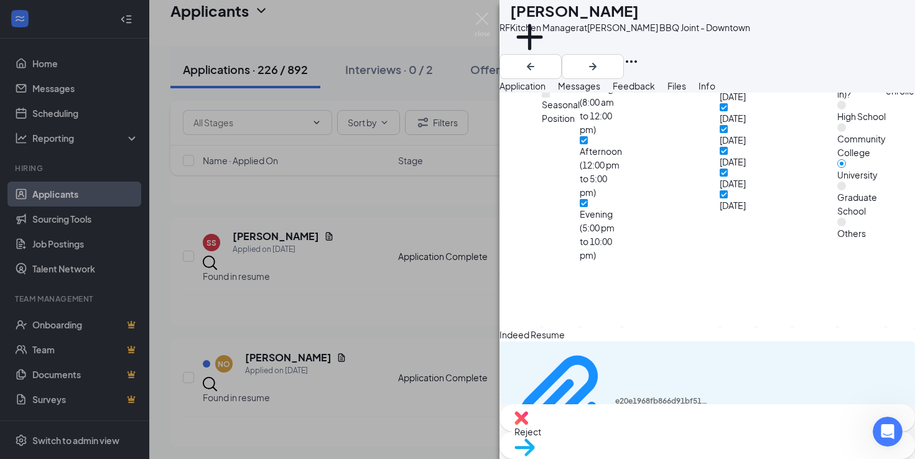
scroll to position [1165, 0]
click at [589, 374] on div "e20e1968fb866d91bf5138e11b4268de.pdf" at bounding box center [706, 402] width 415 height 121
click at [615, 397] on div "e20e1968fb866d91bf5138e11b4268de.pdf" at bounding box center [661, 402] width 93 height 10
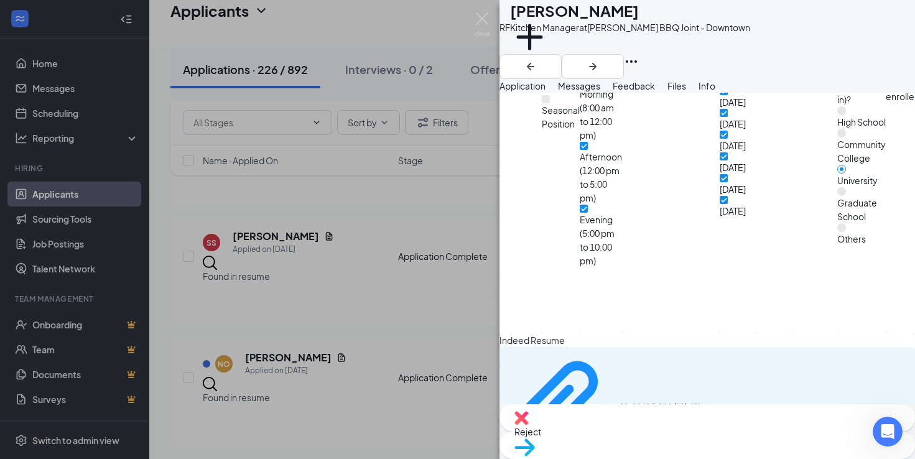
click at [528, 425] on img at bounding box center [521, 418] width 14 height 14
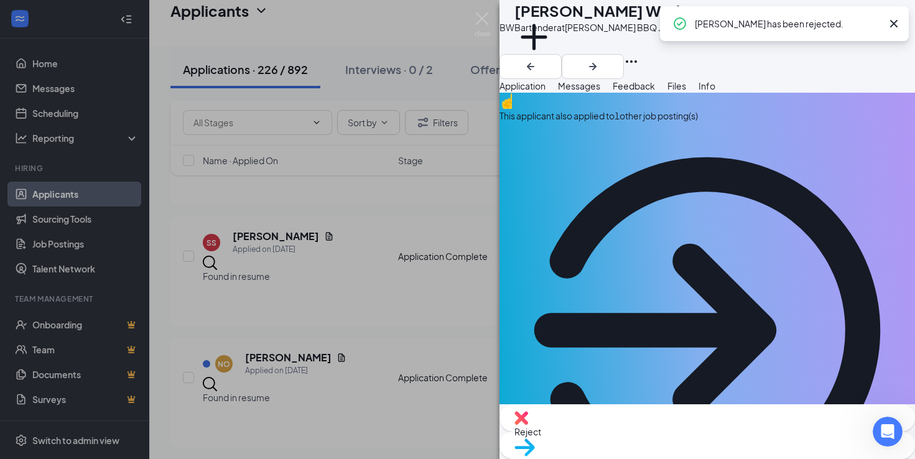
click at [484, 21] on img at bounding box center [482, 24] width 16 height 24
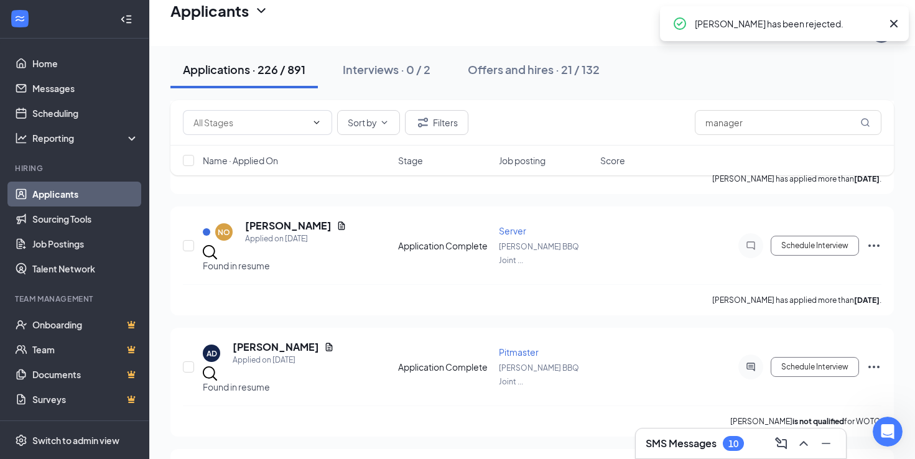
scroll to position [4800, 0]
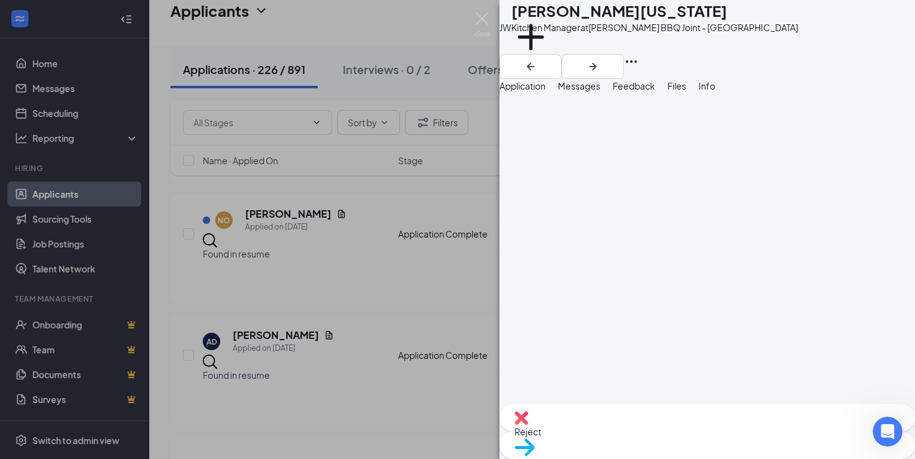
scroll to position [1125, 0]
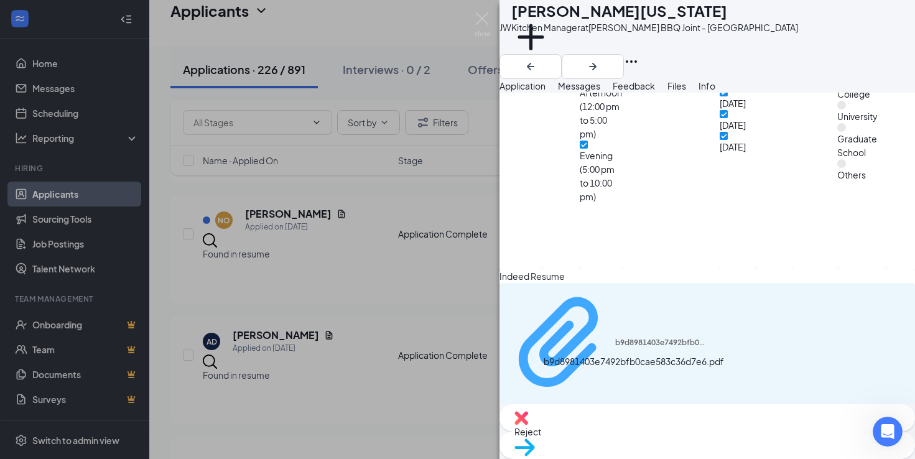
click at [615, 348] on div "b9d8981403e7492bfb0cae583c36d7e6.pdf" at bounding box center [661, 343] width 93 height 10
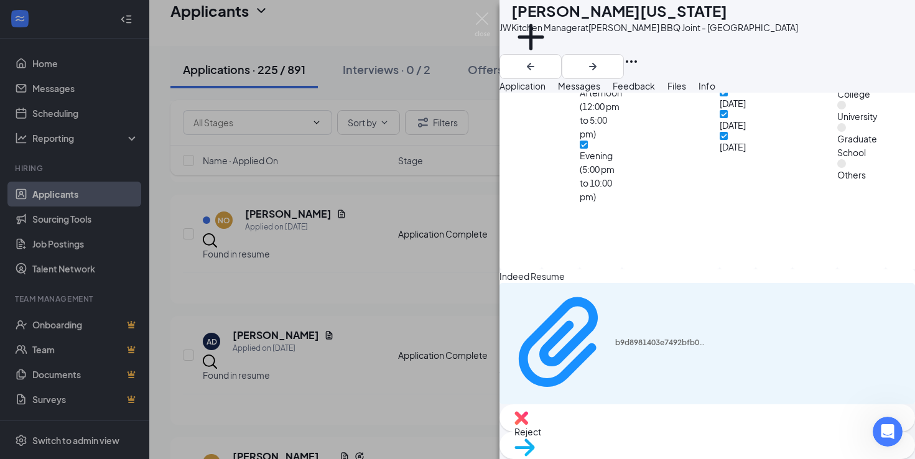
click at [622, 450] on div "Reject Move to stage" at bounding box center [706, 431] width 415 height 55
click at [629, 432] on div "Reject" at bounding box center [706, 417] width 415 height 27
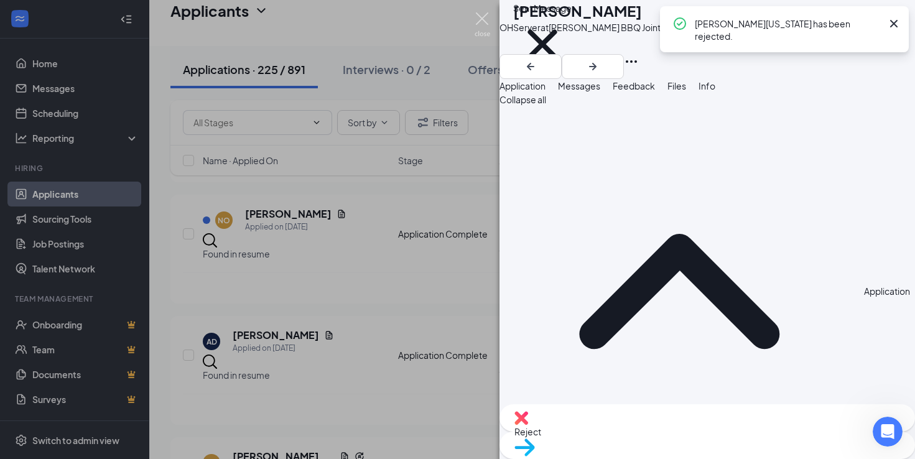
click at [480, 17] on img at bounding box center [482, 24] width 16 height 24
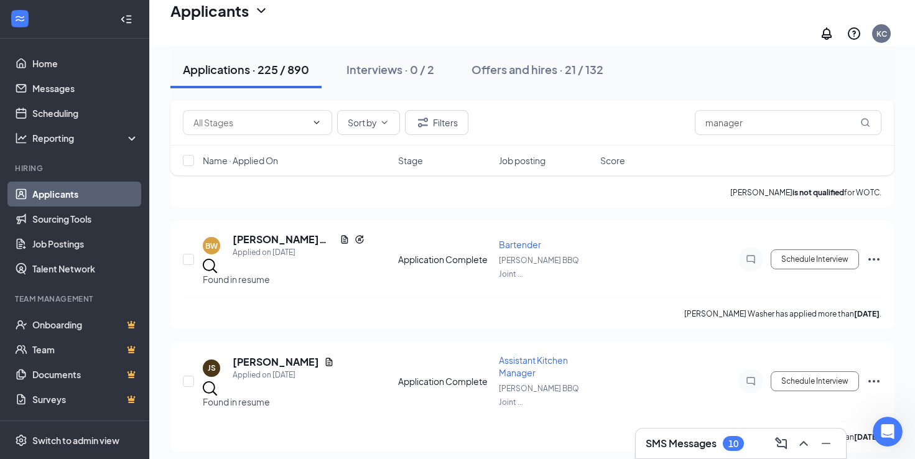
scroll to position [5015, 0]
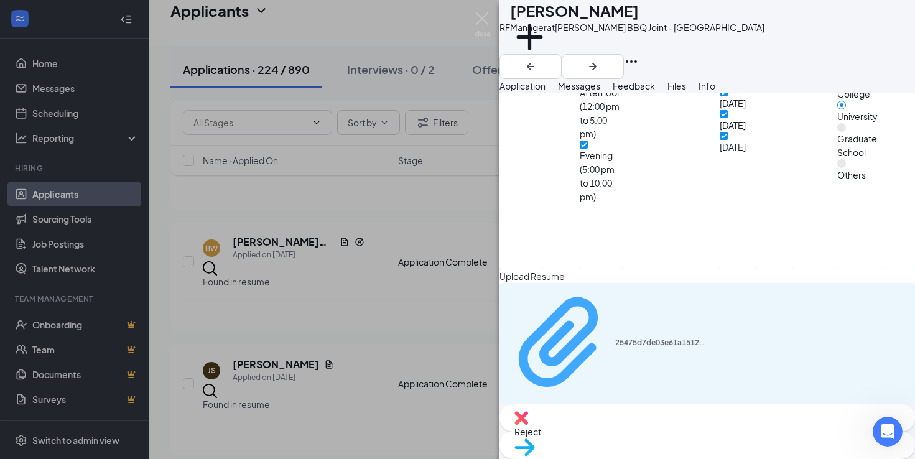
scroll to position [1274, 0]
click at [615, 348] on div "25475d7de03e61a1512d26107b5b724a.pdf" at bounding box center [661, 343] width 93 height 10
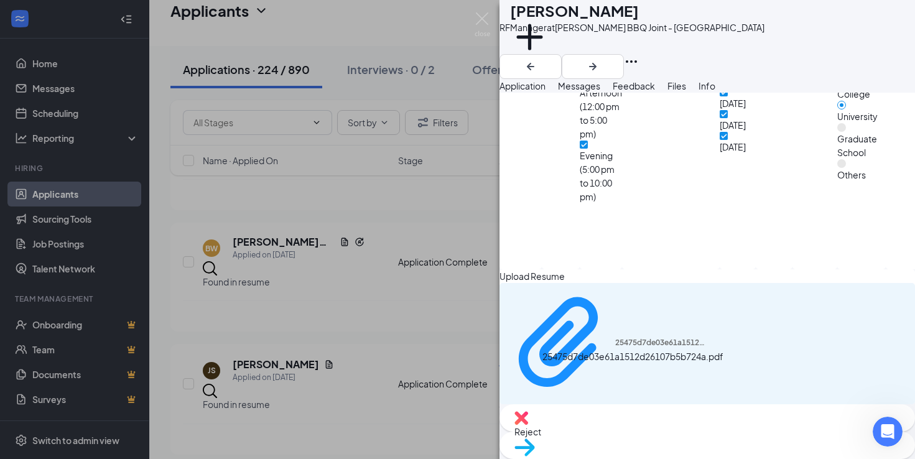
scroll to position [1269, 0]
click at [624, 425] on div "Reject" at bounding box center [706, 417] width 415 height 27
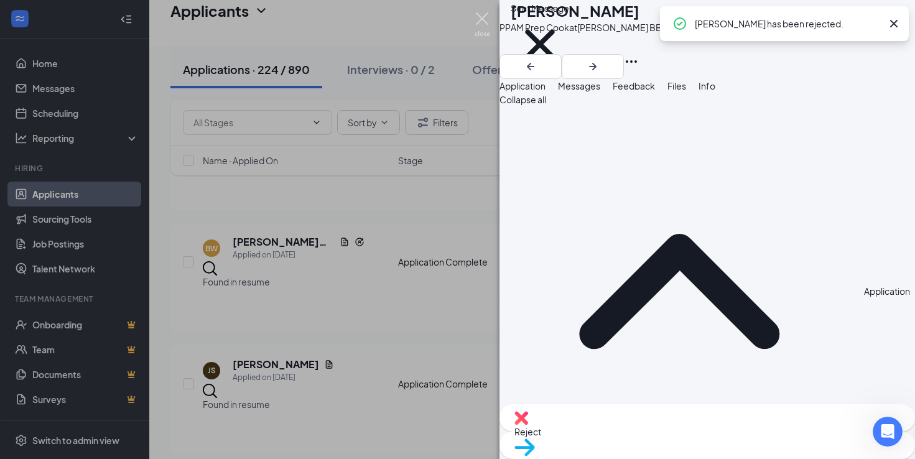
click at [482, 19] on img at bounding box center [482, 24] width 16 height 24
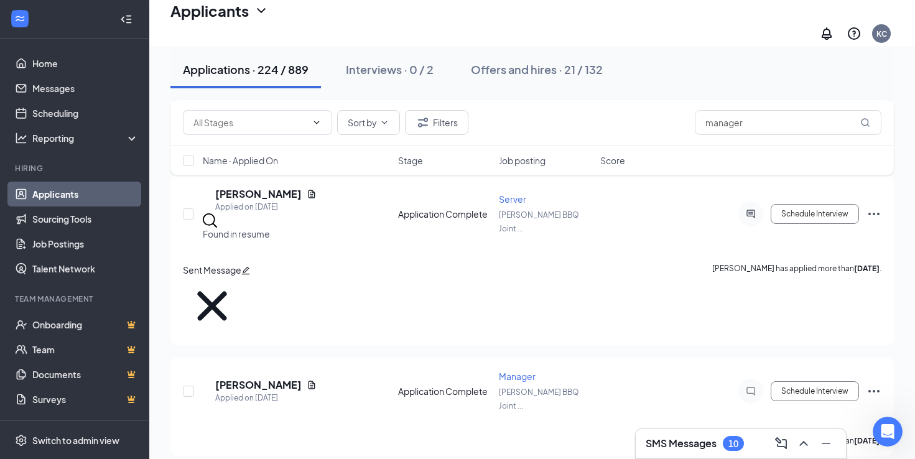
scroll to position [5428, 0]
